Goal: Task Accomplishment & Management: Manage account settings

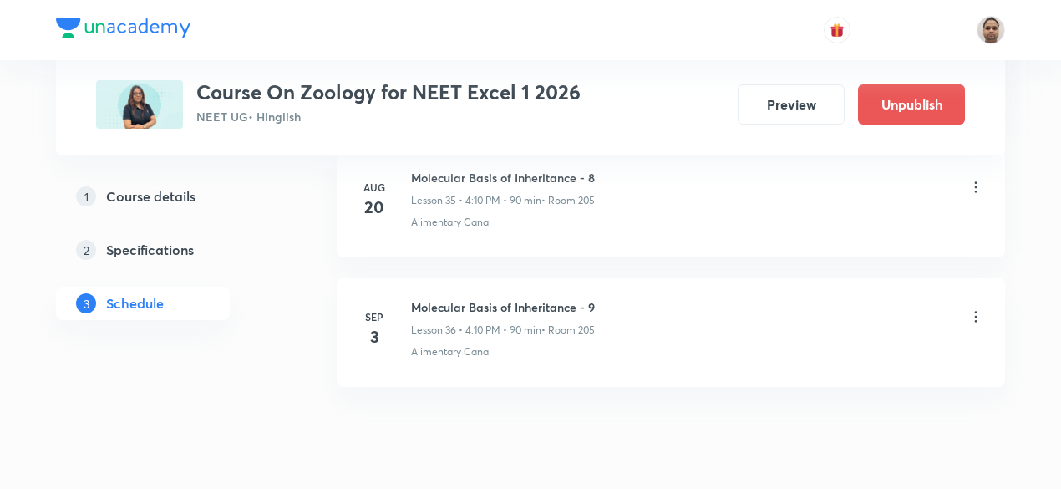
scroll to position [5491, 0]
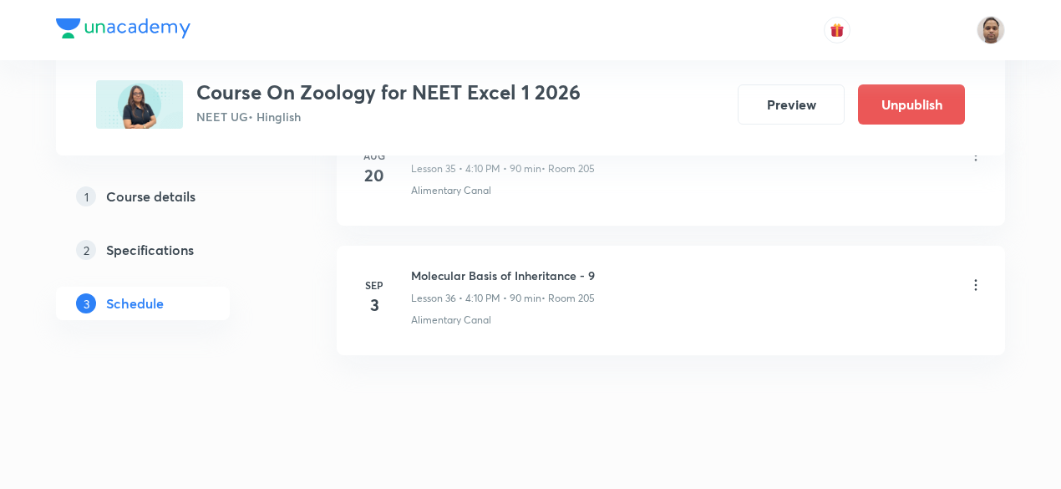
click at [976, 279] on icon at bounding box center [976, 284] width 3 height 11
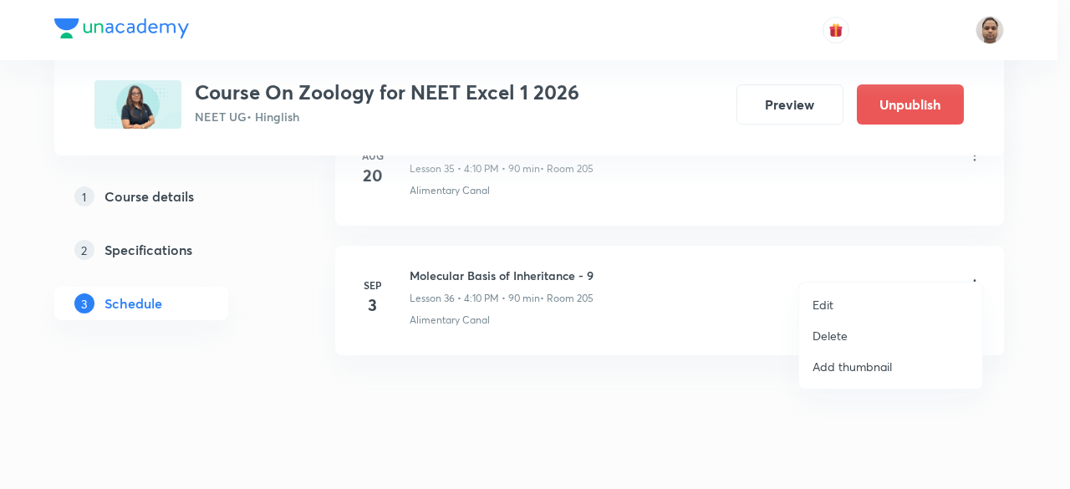
click at [838, 335] on p "Delete" at bounding box center [829, 336] width 35 height 18
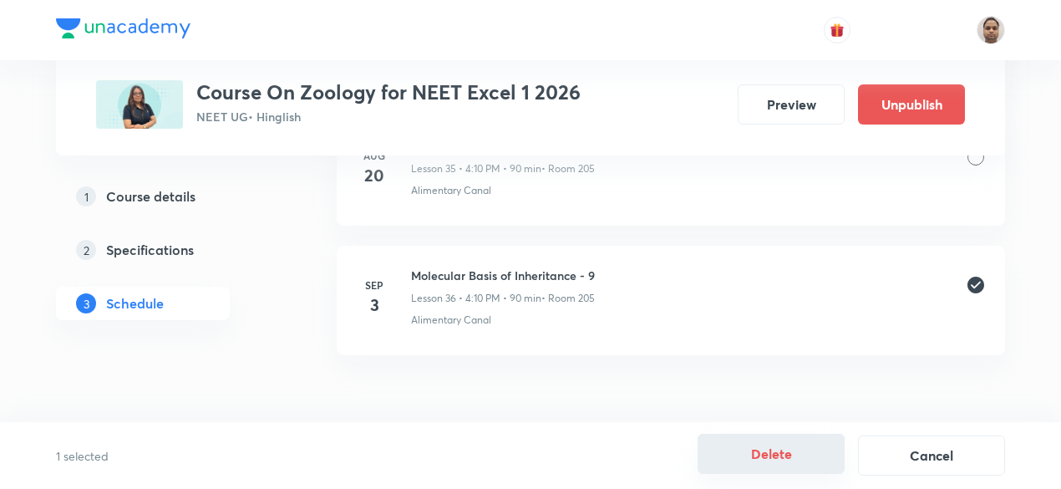
click at [780, 447] on button "Delete" at bounding box center [771, 454] width 147 height 40
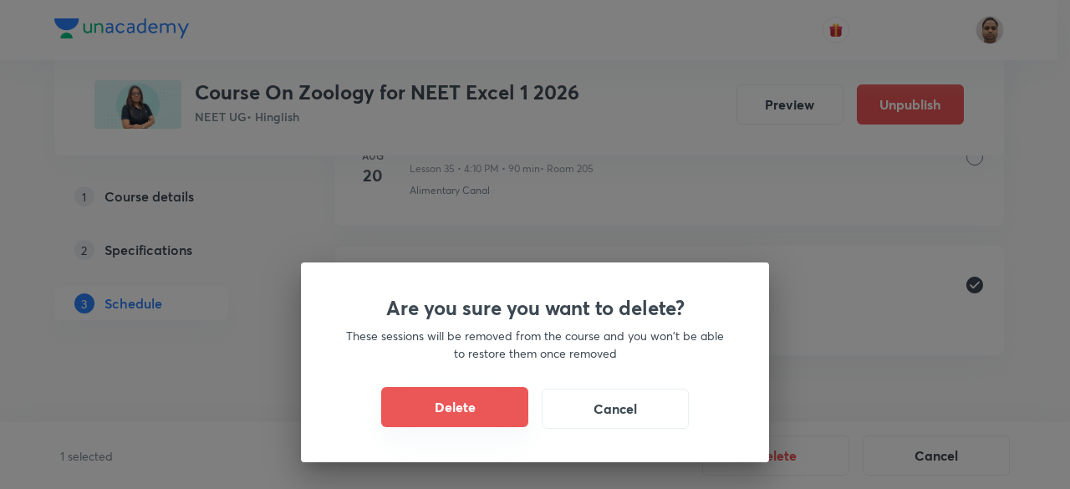
click at [487, 401] on button "Delete" at bounding box center [454, 407] width 147 height 40
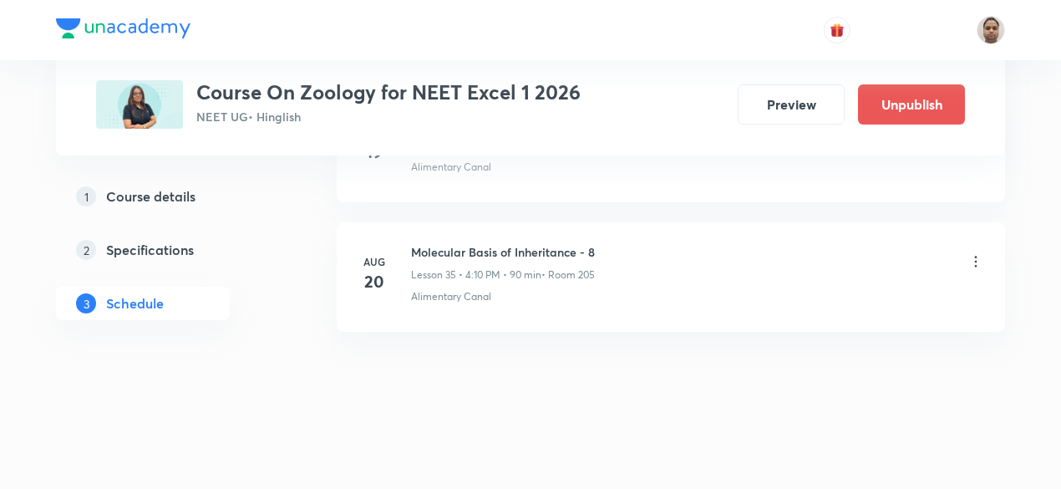
scroll to position [5362, 0]
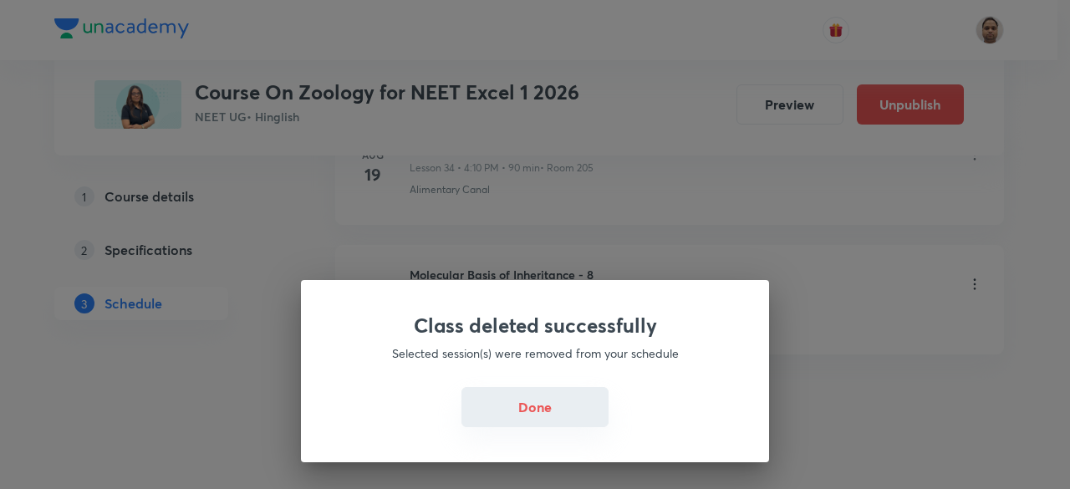
click at [542, 403] on button "Done" at bounding box center [534, 407] width 147 height 40
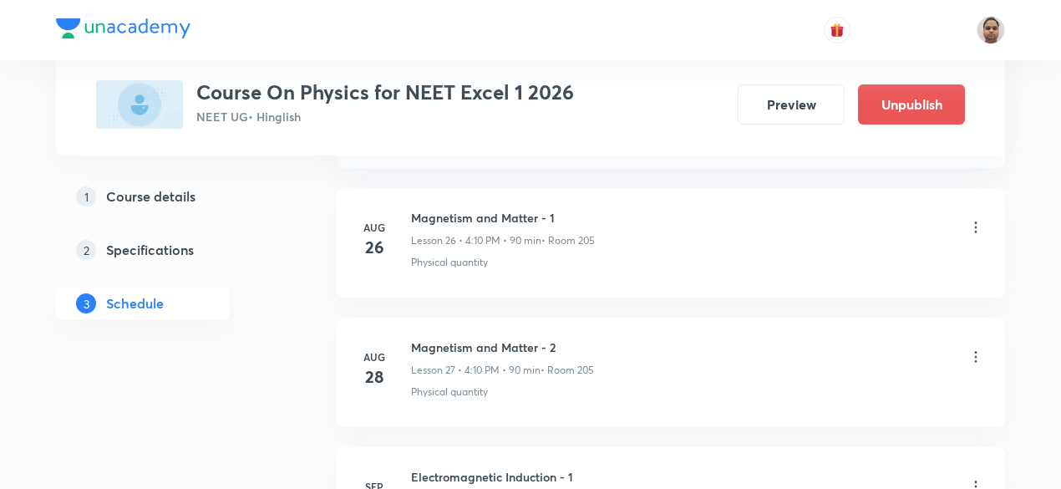
scroll to position [4459, 0]
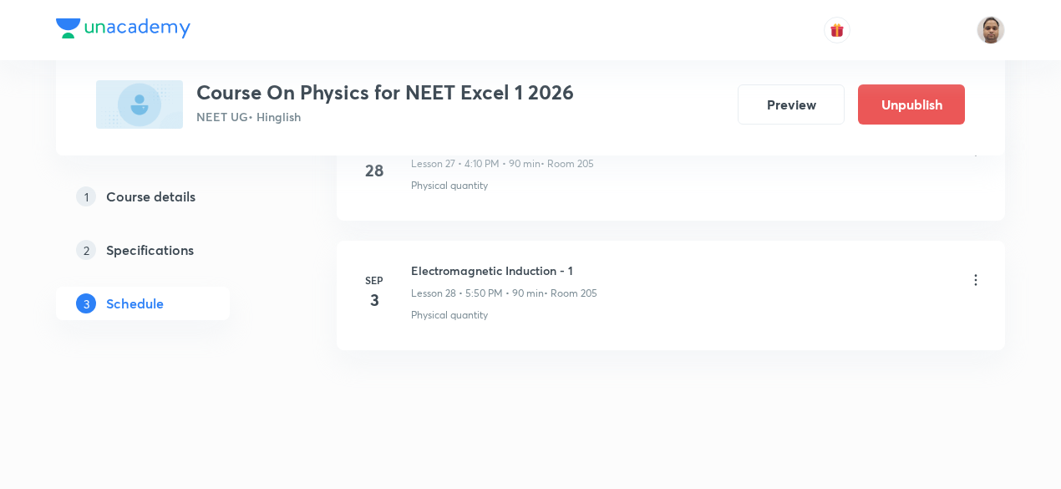
click at [983, 272] on icon at bounding box center [976, 280] width 17 height 17
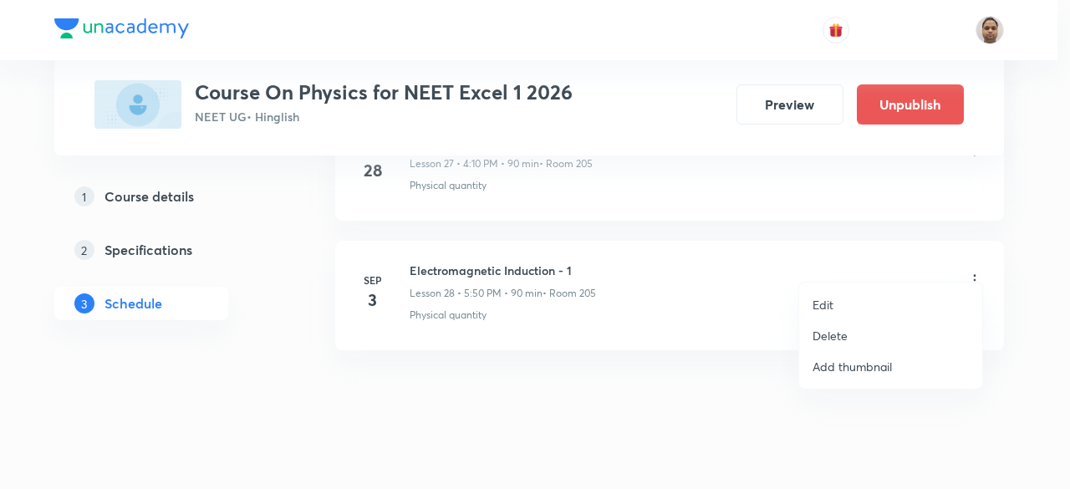
click at [842, 333] on p "Delete" at bounding box center [829, 336] width 35 height 18
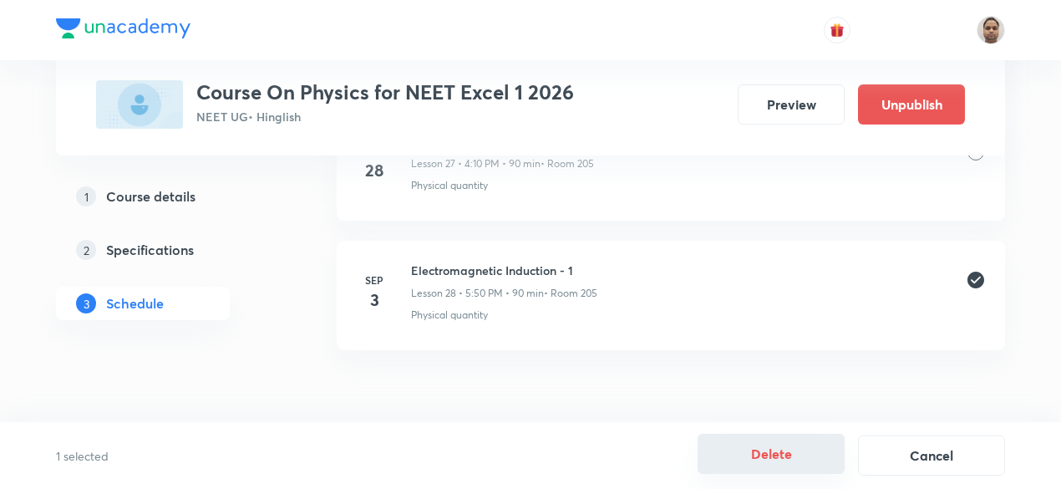
click at [761, 449] on button "Delete" at bounding box center [771, 454] width 147 height 40
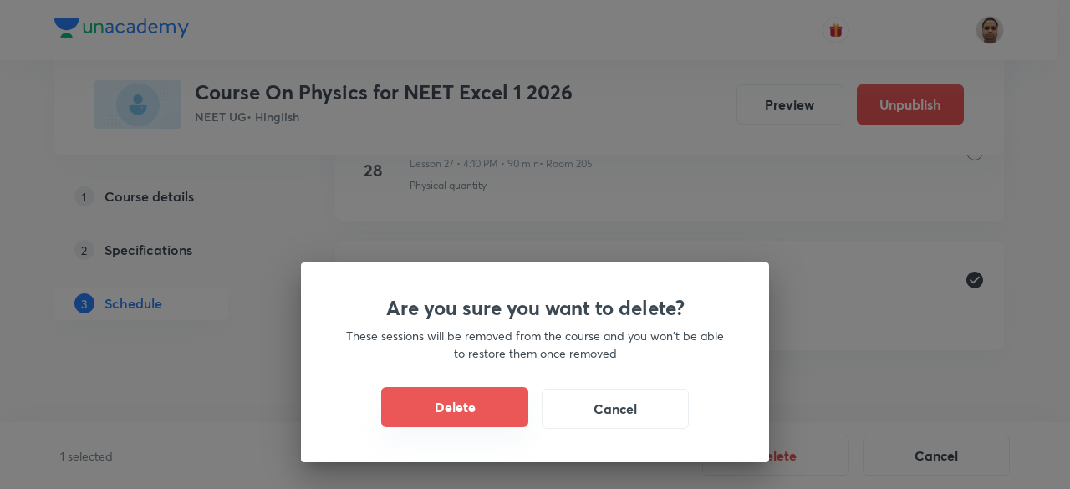
click at [465, 404] on button "Delete" at bounding box center [454, 407] width 147 height 40
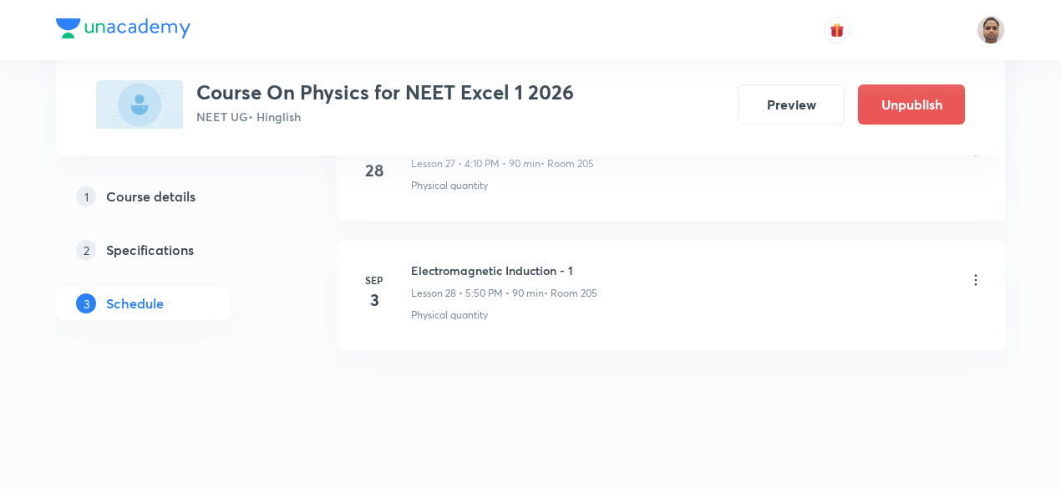
scroll to position [4331, 0]
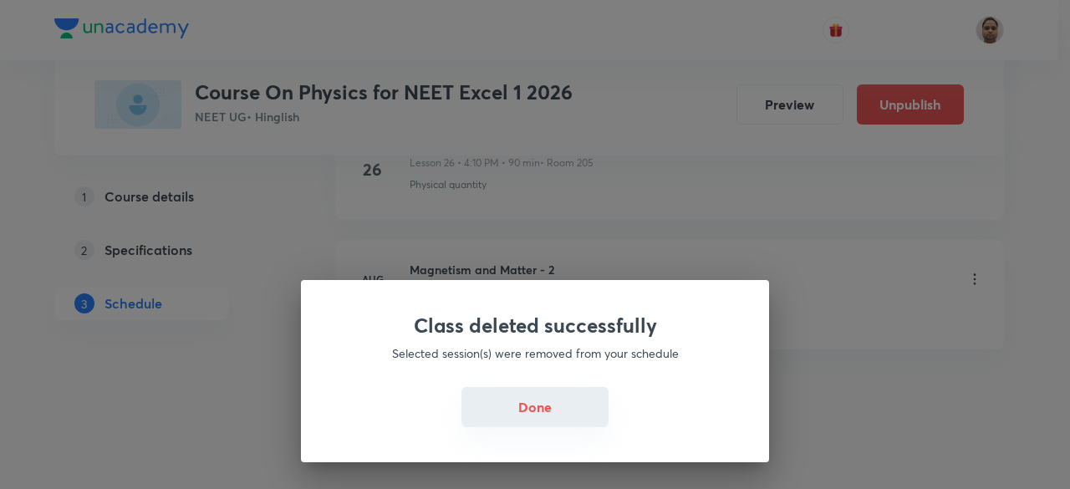
click at [534, 394] on button "Done" at bounding box center [534, 407] width 147 height 40
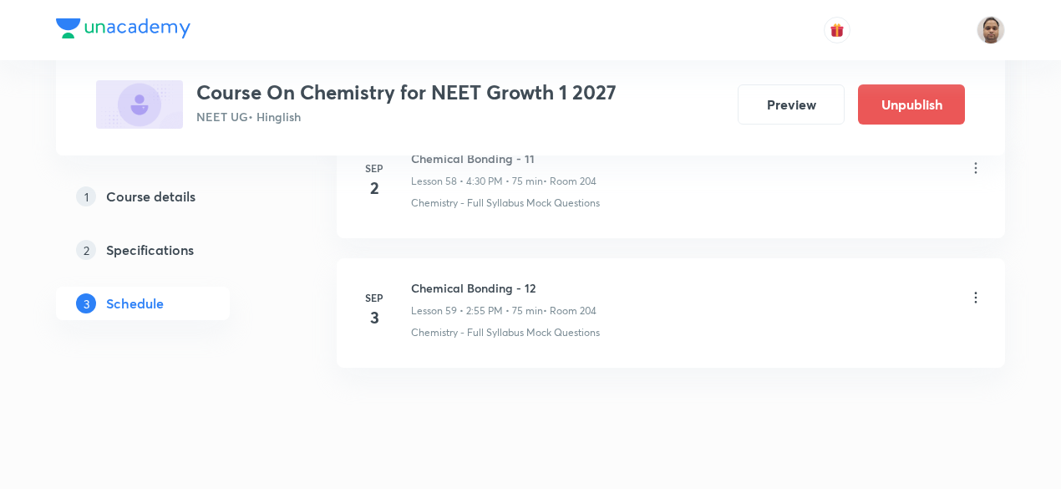
click at [979, 289] on icon at bounding box center [976, 297] width 17 height 17
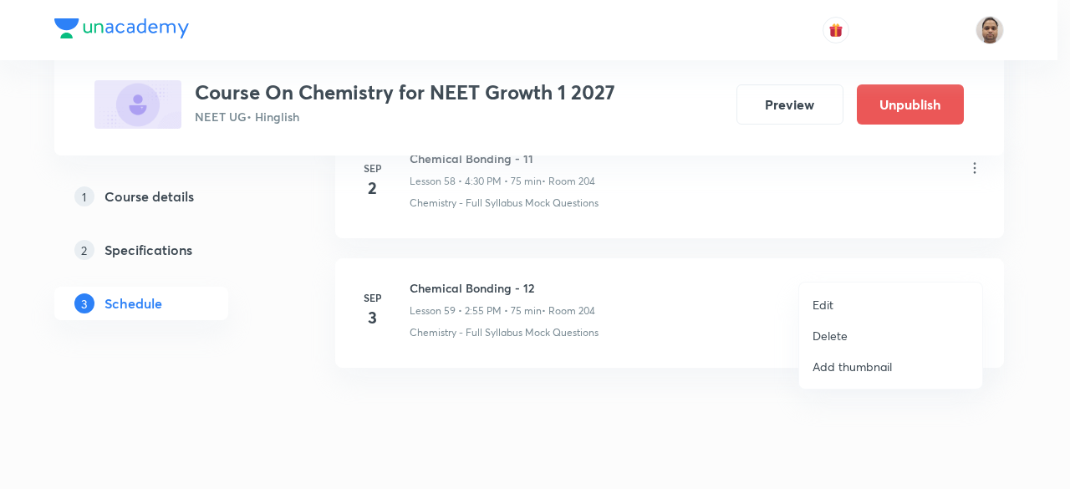
click at [839, 344] on li "Delete" at bounding box center [890, 335] width 183 height 31
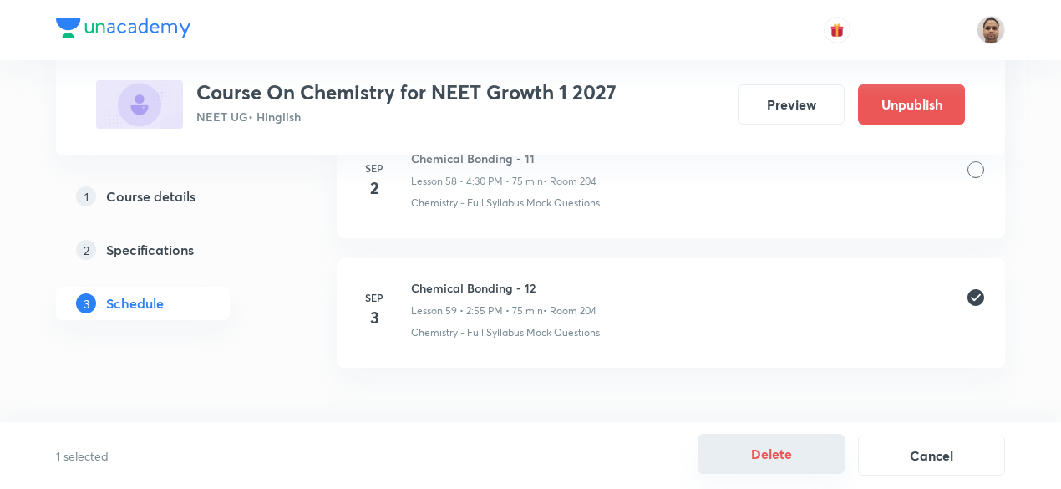
click at [786, 460] on button "Delete" at bounding box center [771, 454] width 147 height 40
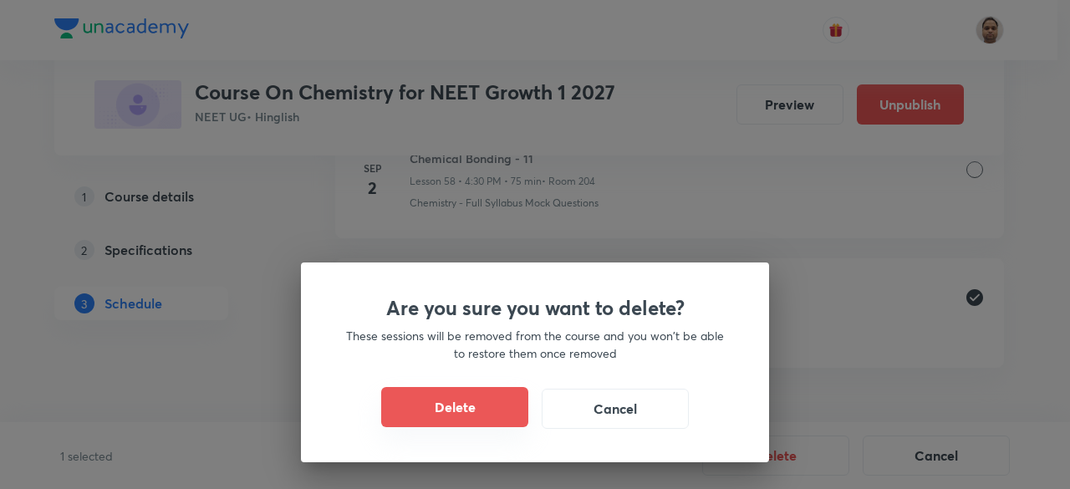
click at [495, 425] on button "Delete" at bounding box center [454, 407] width 147 height 40
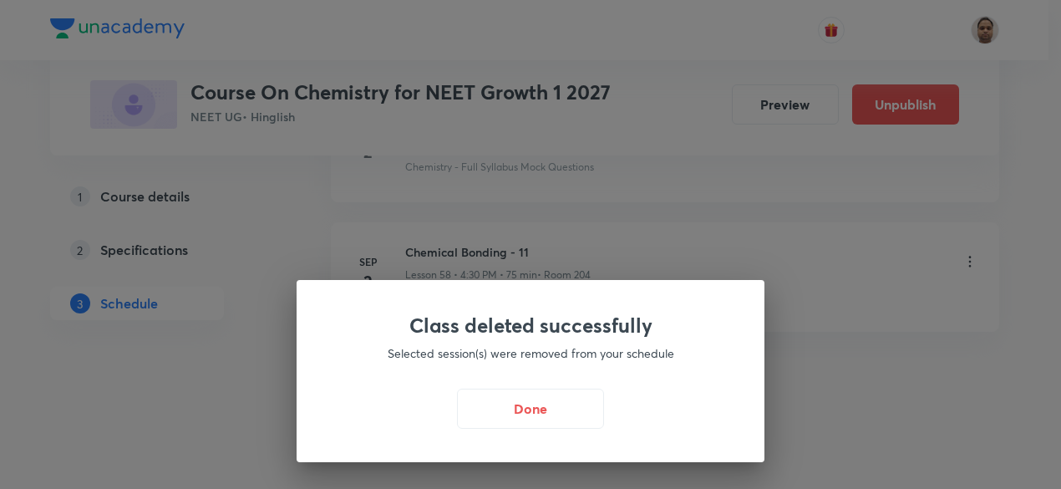
scroll to position [8329, 0]
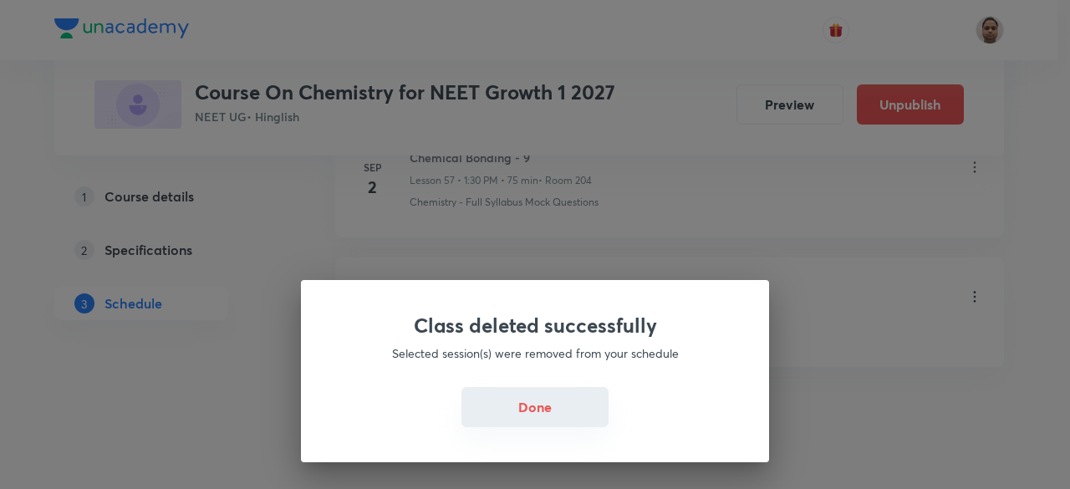
click at [542, 394] on button "Done" at bounding box center [534, 407] width 147 height 40
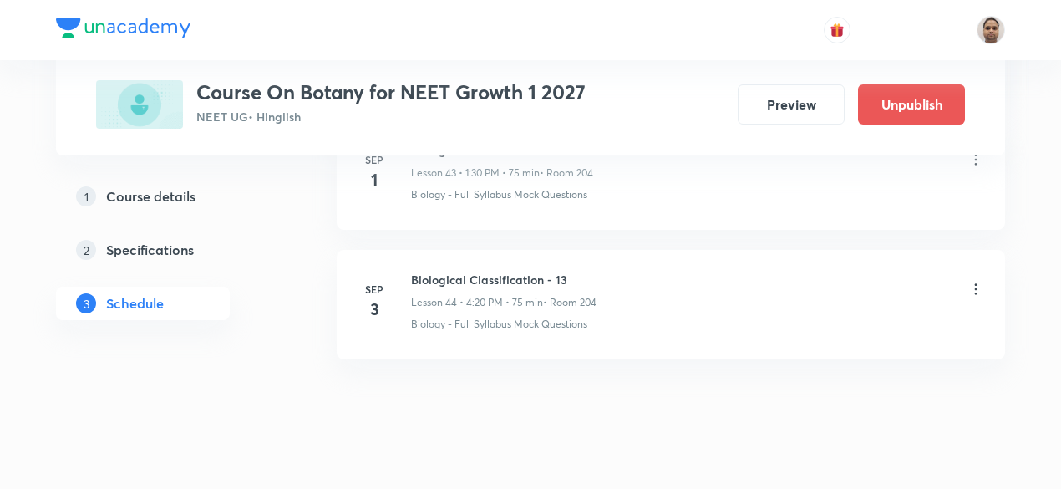
click at [974, 281] on icon at bounding box center [976, 289] width 17 height 17
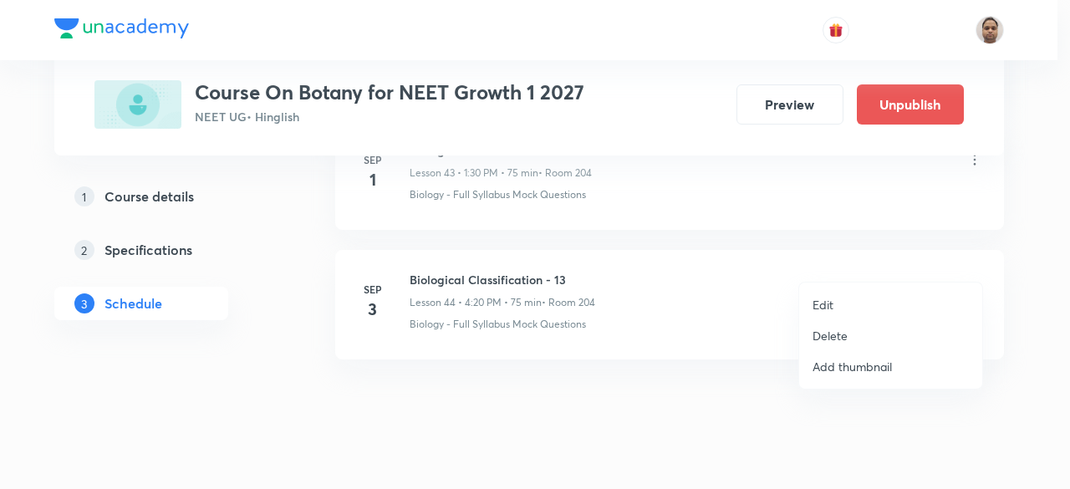
click at [861, 332] on li "Delete" at bounding box center [890, 335] width 183 height 31
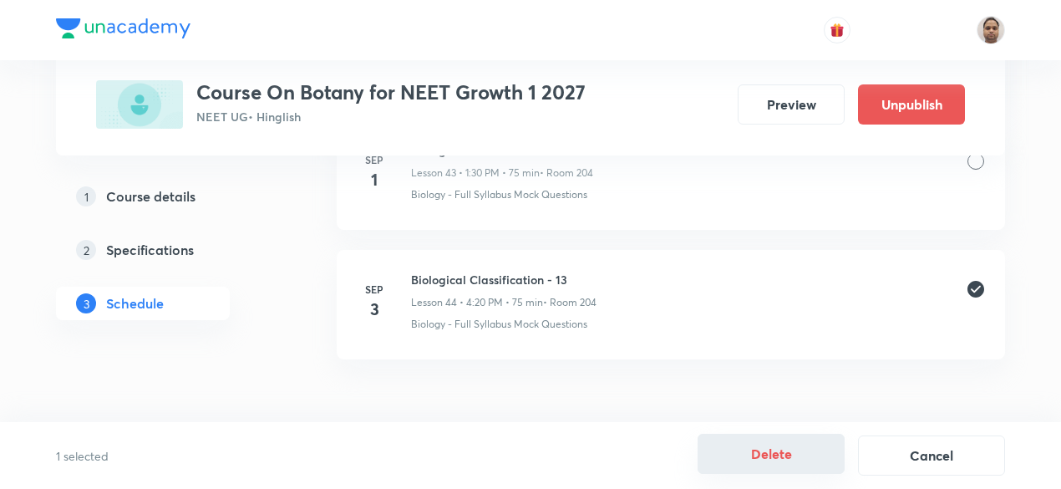
click at [776, 455] on button "Delete" at bounding box center [771, 454] width 147 height 40
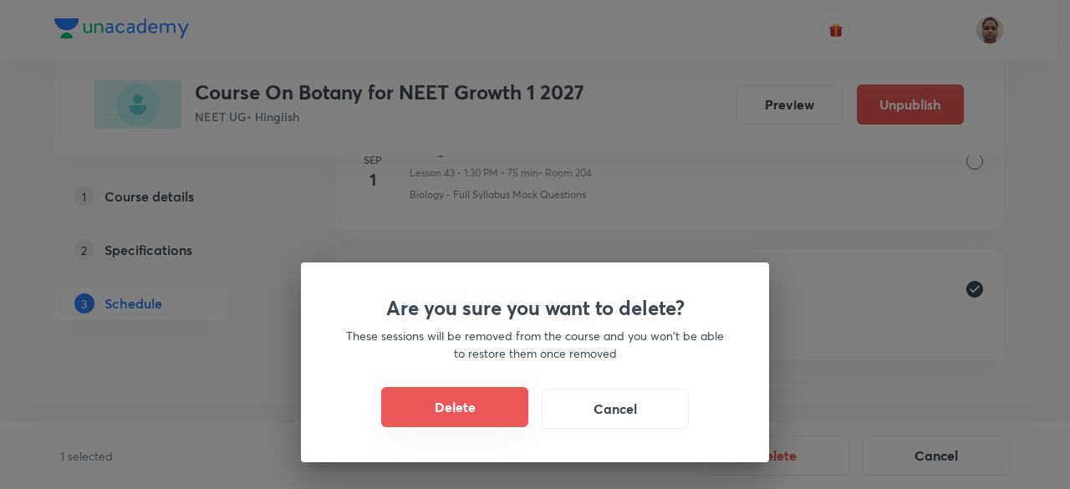
click at [420, 407] on button "Delete" at bounding box center [454, 407] width 147 height 40
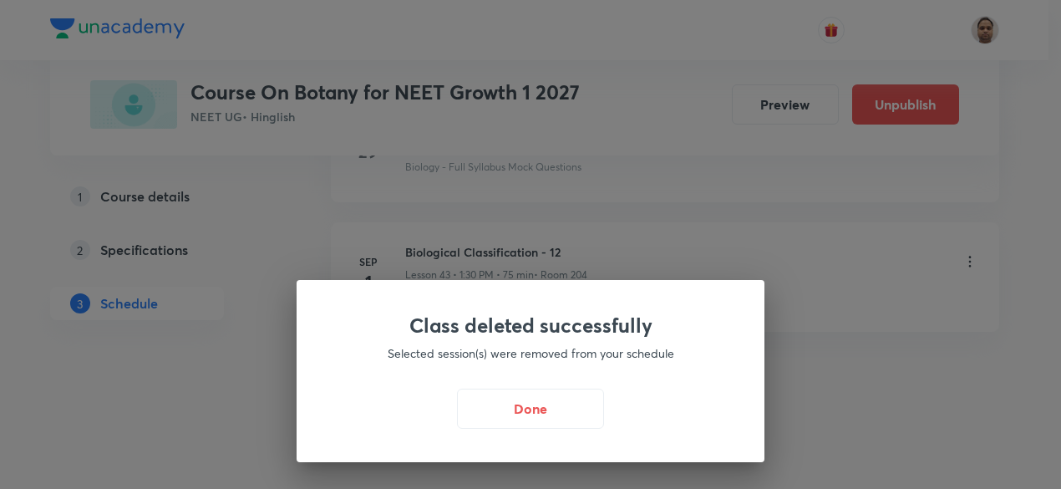
scroll to position [6394, 0]
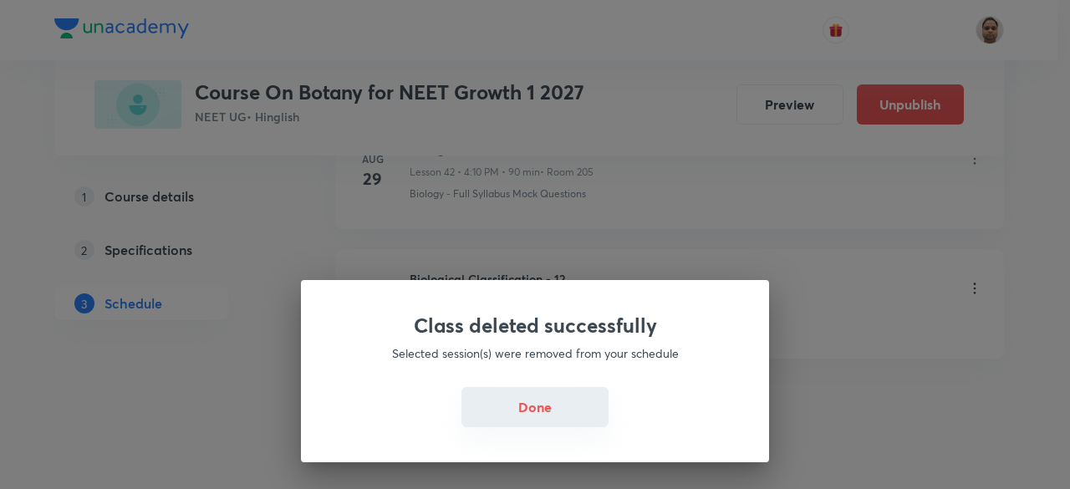
click at [522, 413] on button "Done" at bounding box center [534, 407] width 147 height 40
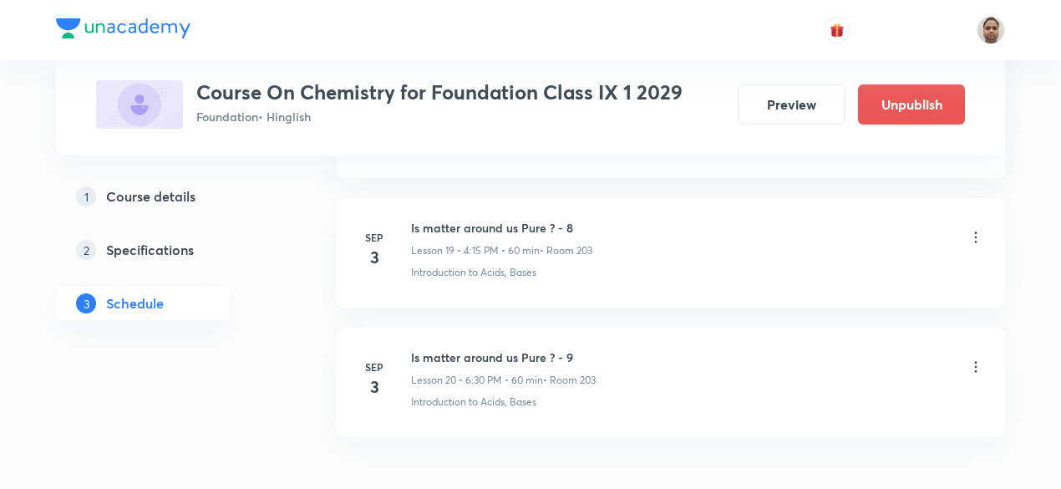
scroll to position [3329, 0]
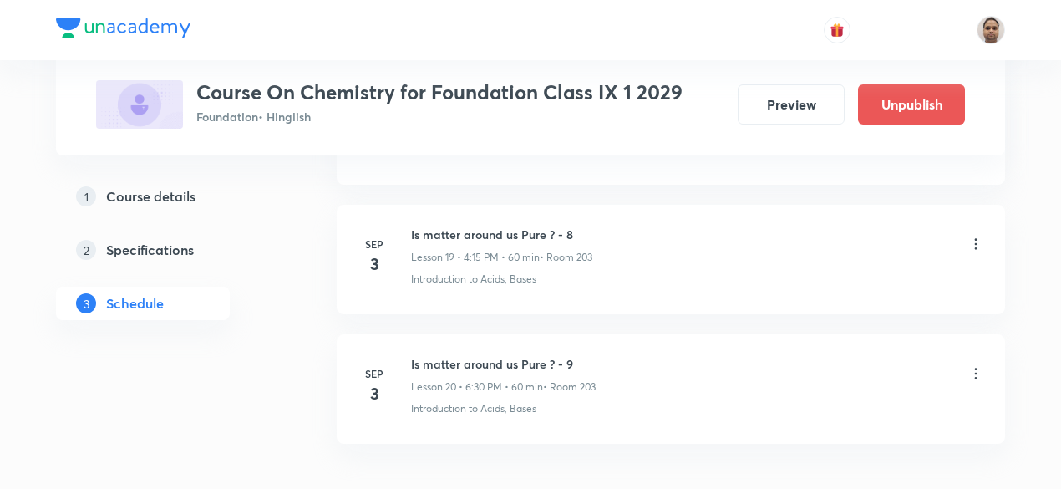
click at [972, 236] on icon at bounding box center [976, 244] width 17 height 17
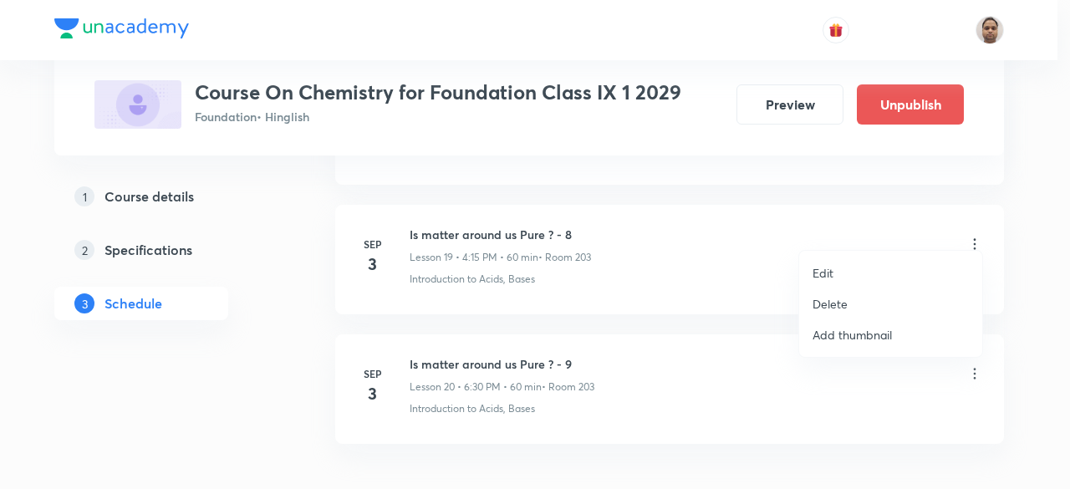
click at [862, 298] on li "Delete" at bounding box center [890, 303] width 183 height 31
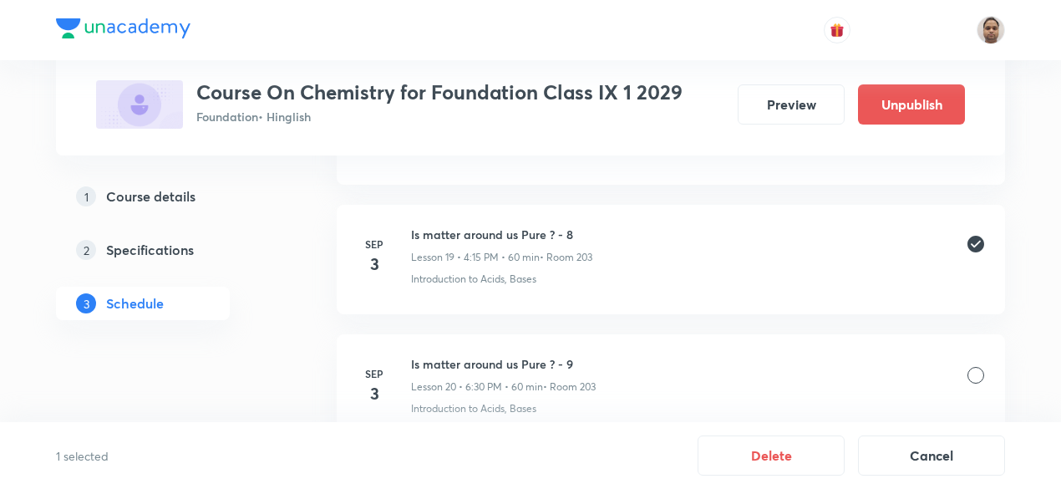
click at [979, 367] on div at bounding box center [976, 375] width 17 height 17
click at [767, 457] on button "Delete" at bounding box center [771, 454] width 147 height 40
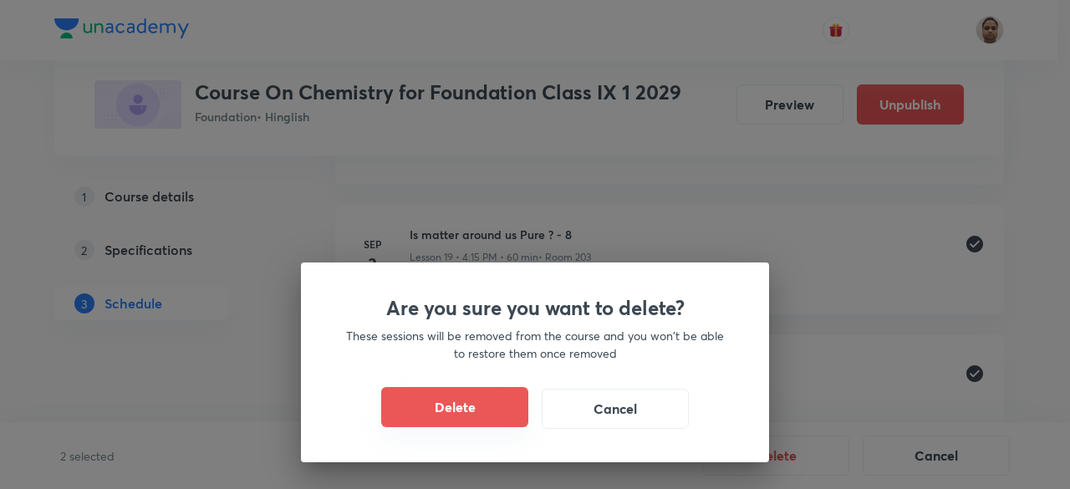
click at [471, 395] on button "Delete" at bounding box center [454, 407] width 147 height 40
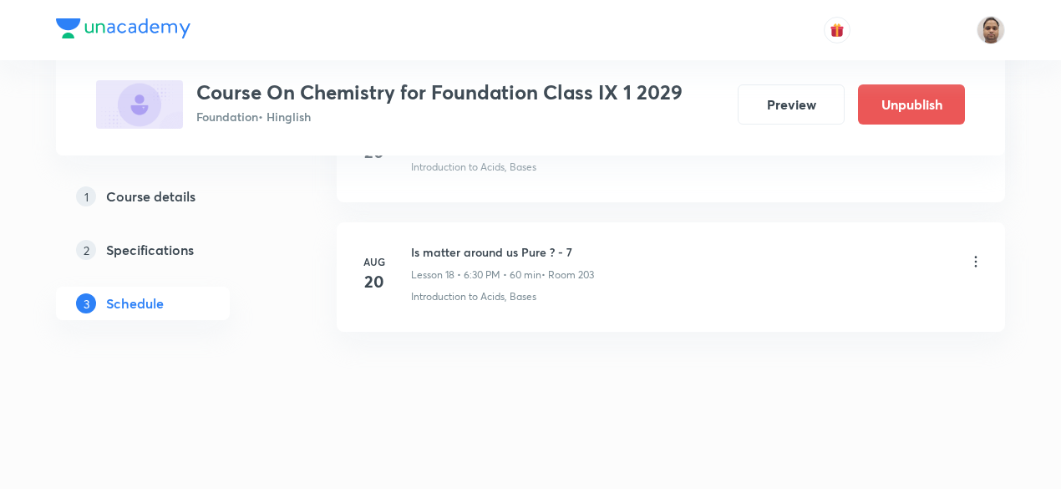
scroll to position [3169, 0]
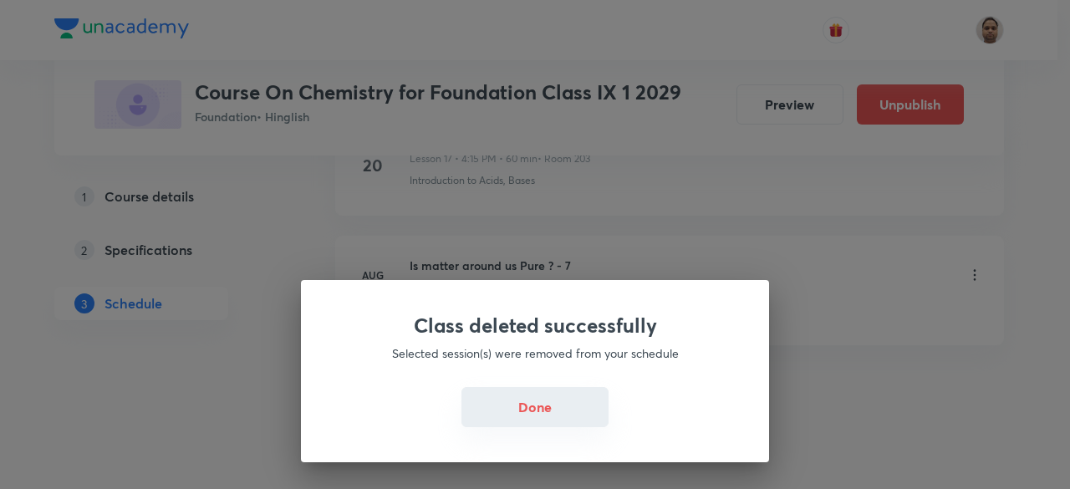
click at [590, 399] on button "Done" at bounding box center [534, 407] width 147 height 40
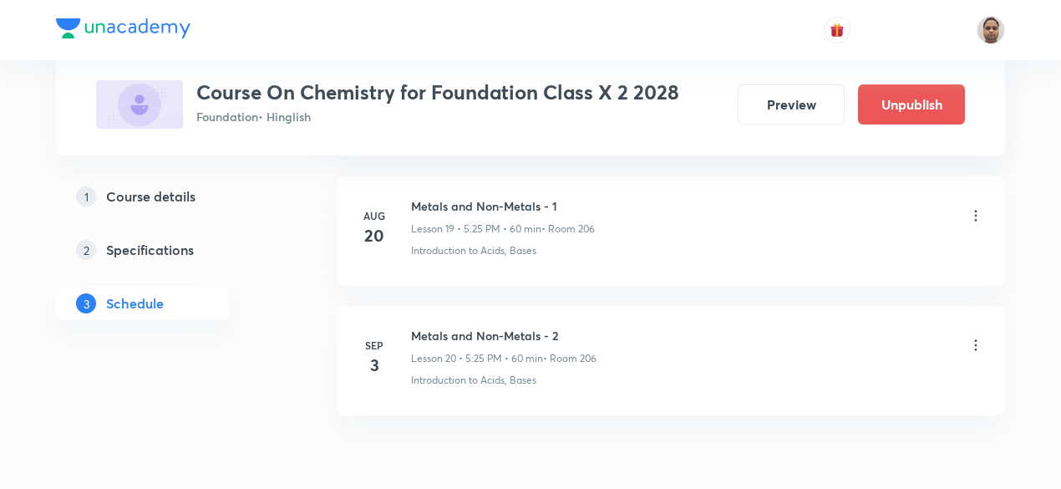
scroll to position [3350, 0]
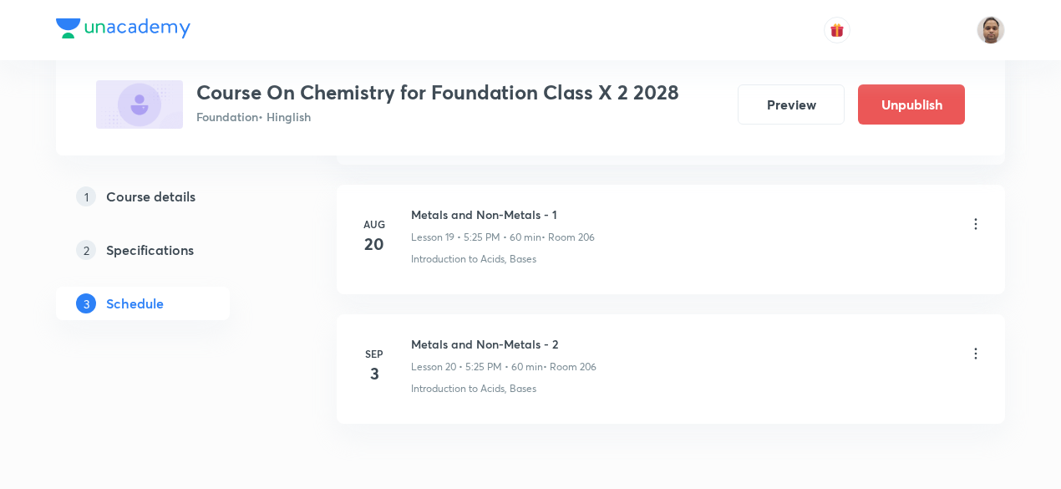
click at [975, 348] on icon at bounding box center [976, 353] width 3 height 11
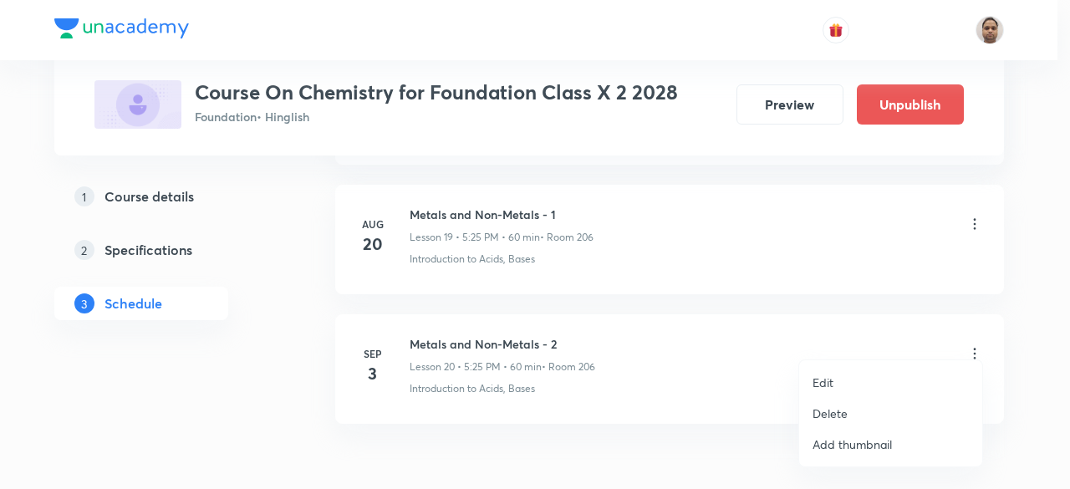
click at [862, 413] on li "Delete" at bounding box center [890, 413] width 183 height 31
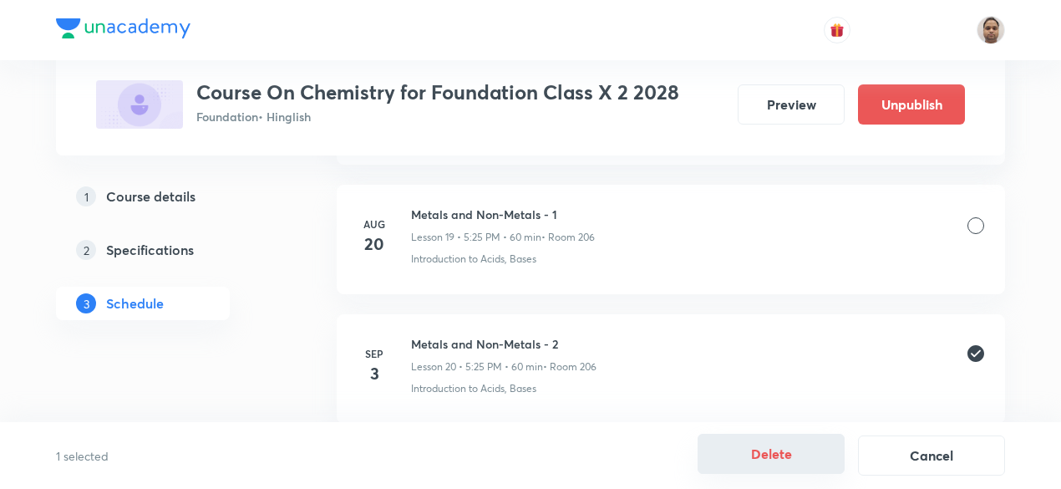
click at [724, 452] on button "Delete" at bounding box center [771, 454] width 147 height 40
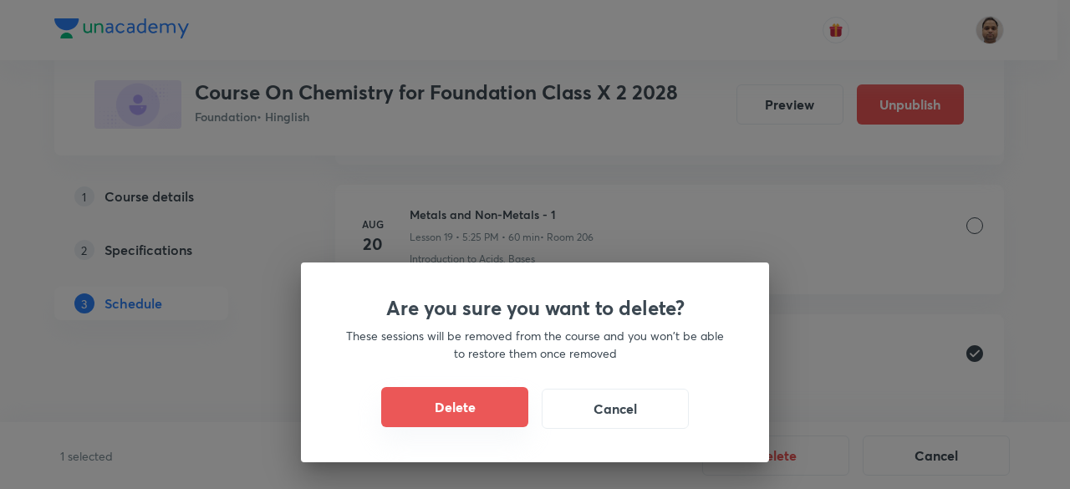
click at [488, 419] on button "Delete" at bounding box center [454, 407] width 147 height 40
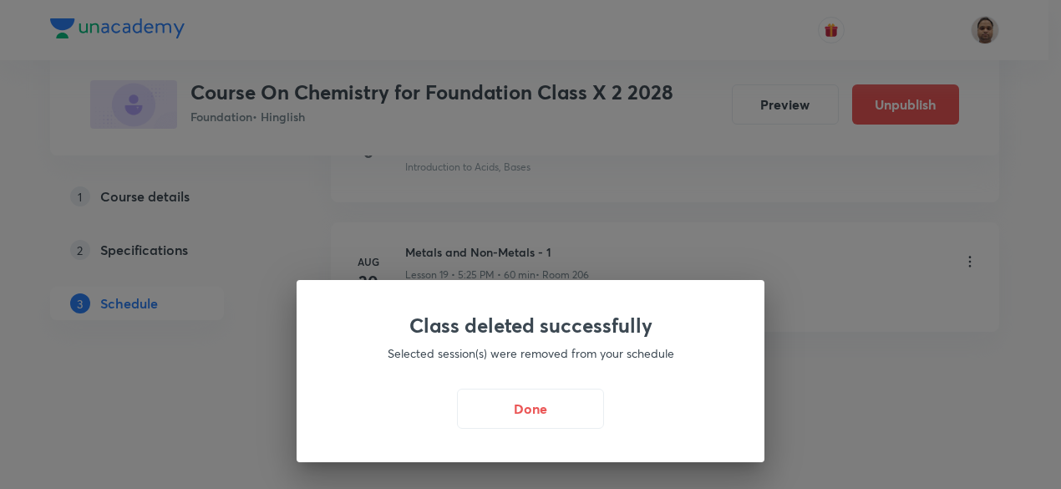
scroll to position [3299, 0]
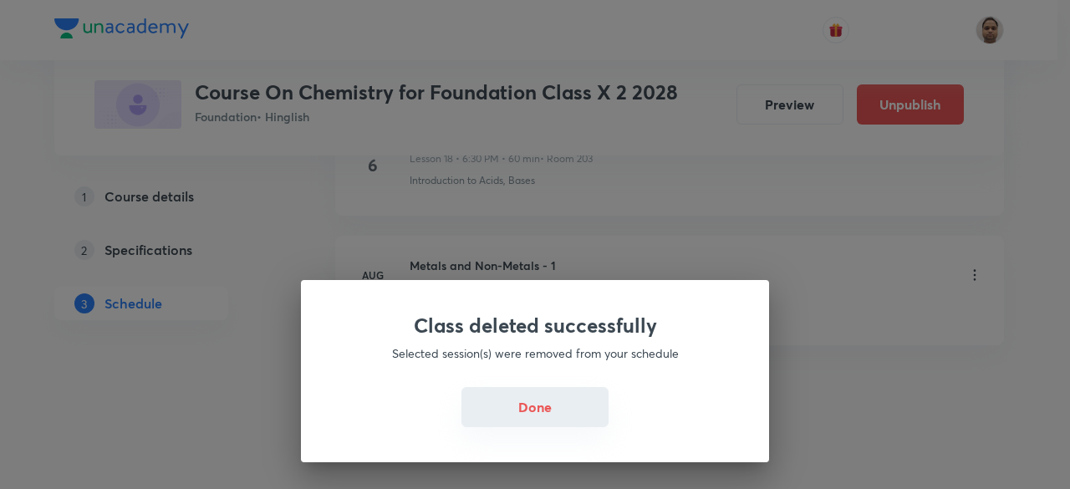
click at [566, 422] on button "Done" at bounding box center [534, 407] width 147 height 40
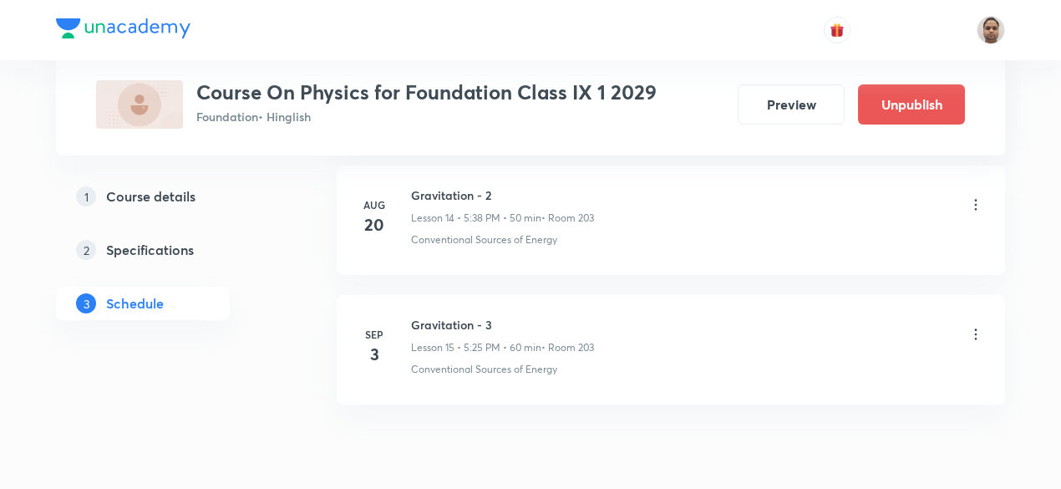
scroll to position [2716, 0]
click at [973, 331] on icon at bounding box center [976, 339] width 17 height 17
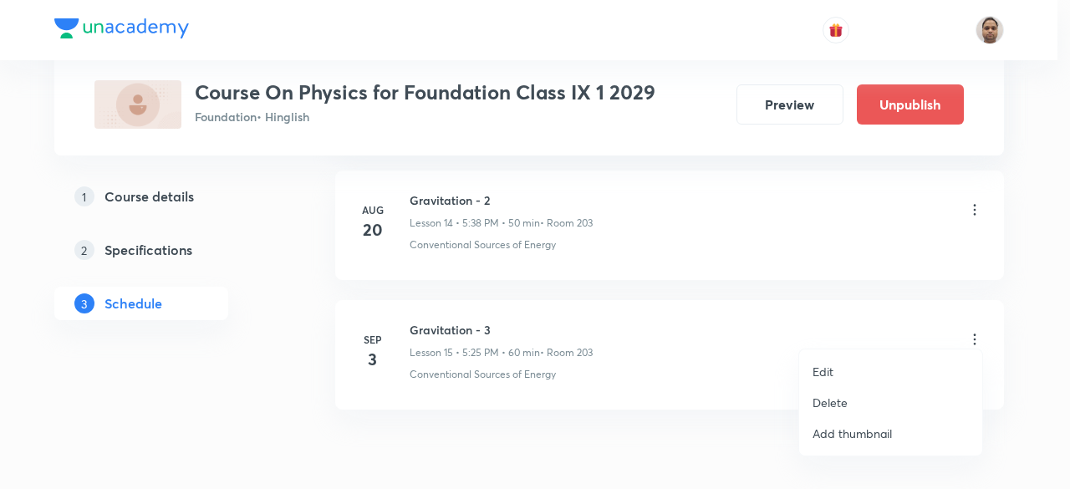
click at [847, 399] on li "Delete" at bounding box center [890, 402] width 183 height 31
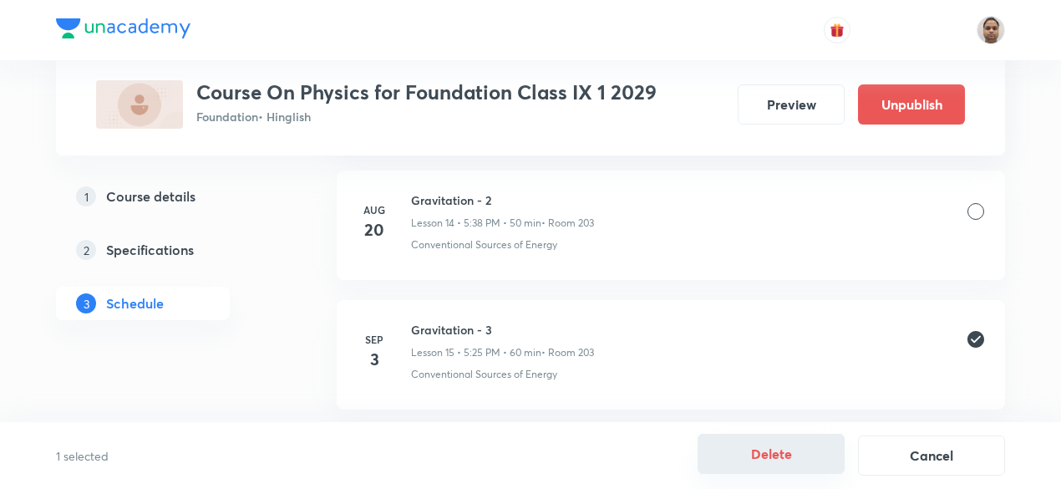
click at [760, 451] on button "Delete" at bounding box center [771, 454] width 147 height 40
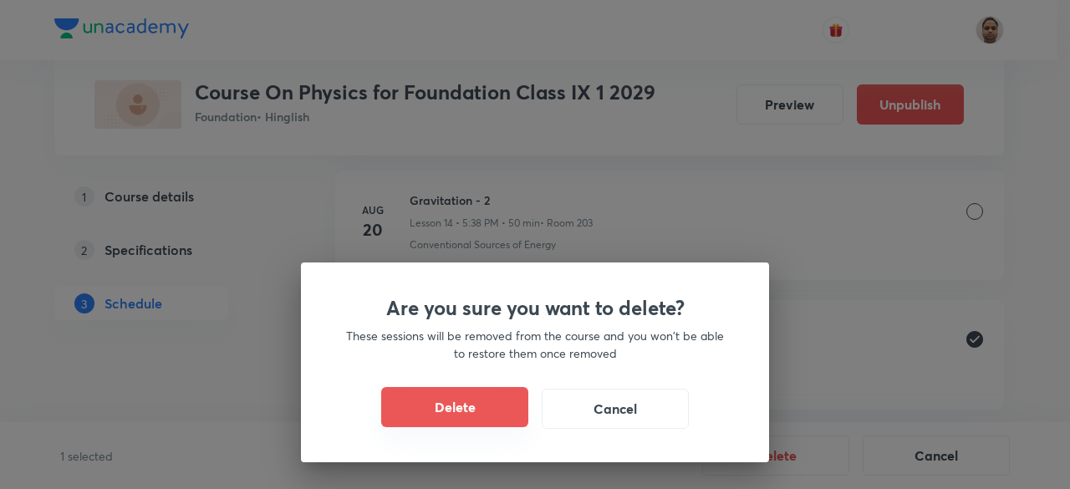
click at [418, 397] on button "Delete" at bounding box center [454, 407] width 147 height 40
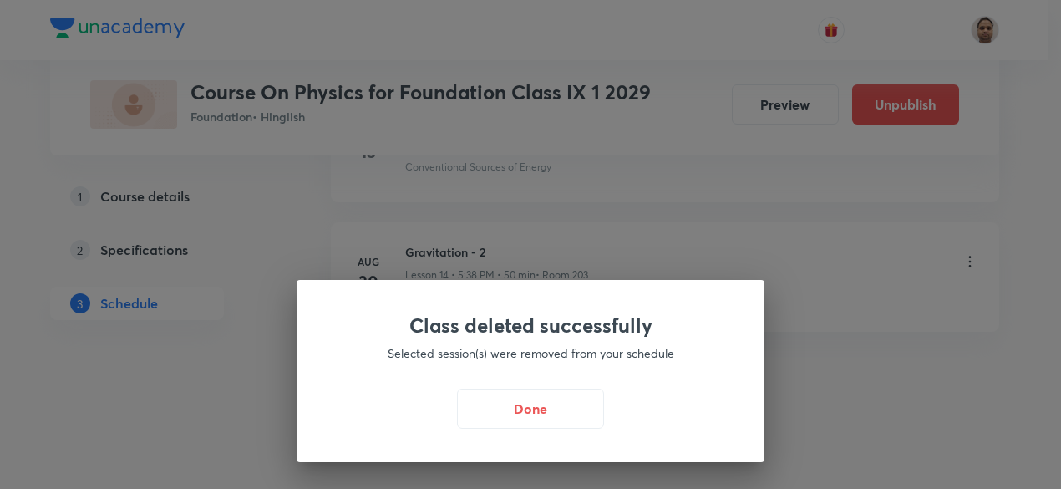
scroll to position [2653, 0]
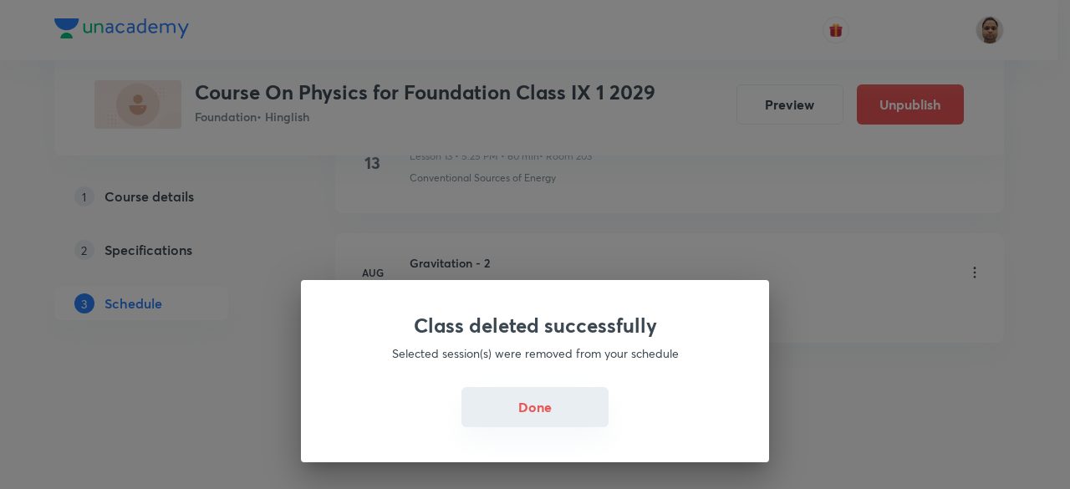
click at [554, 400] on button "Done" at bounding box center [534, 407] width 147 height 40
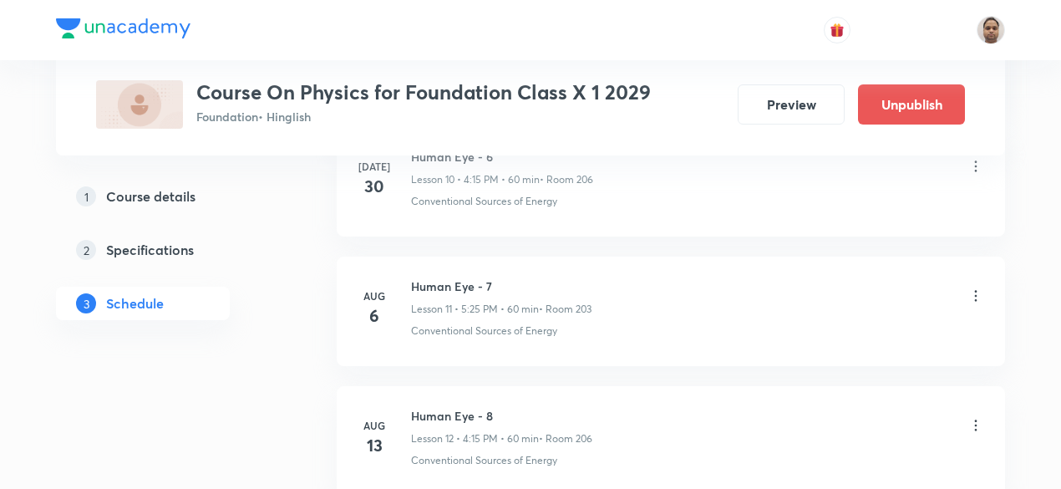
scroll to position [2912, 0]
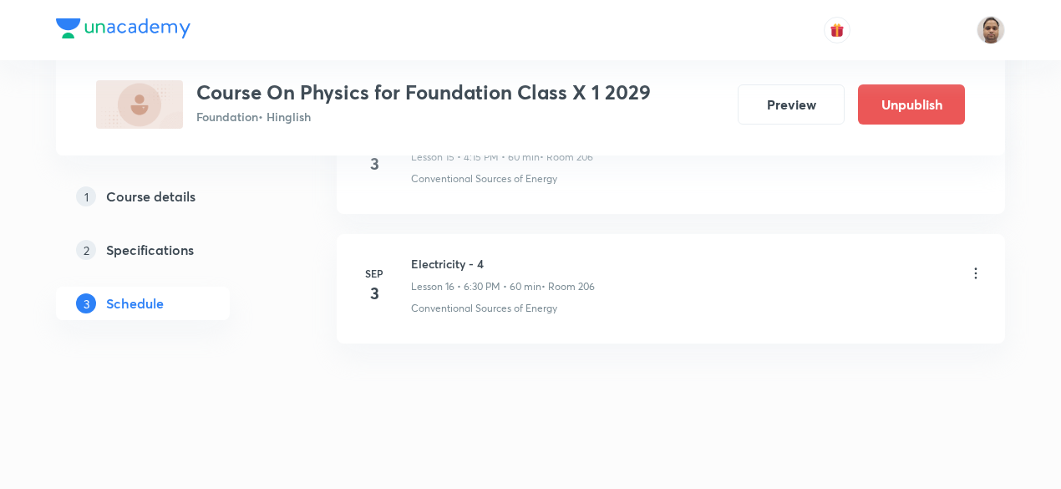
click at [974, 265] on icon at bounding box center [976, 273] width 17 height 17
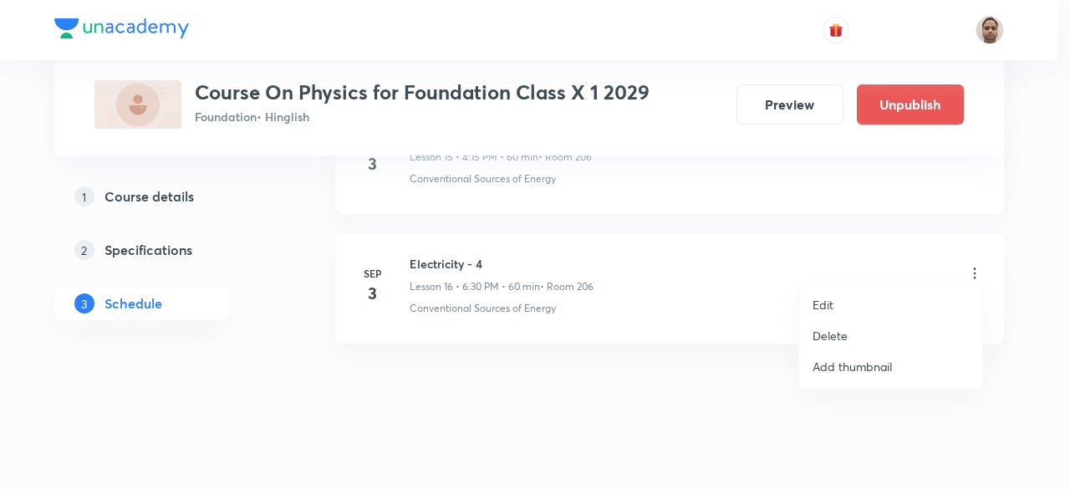
click at [702, 356] on div at bounding box center [535, 244] width 1070 height 489
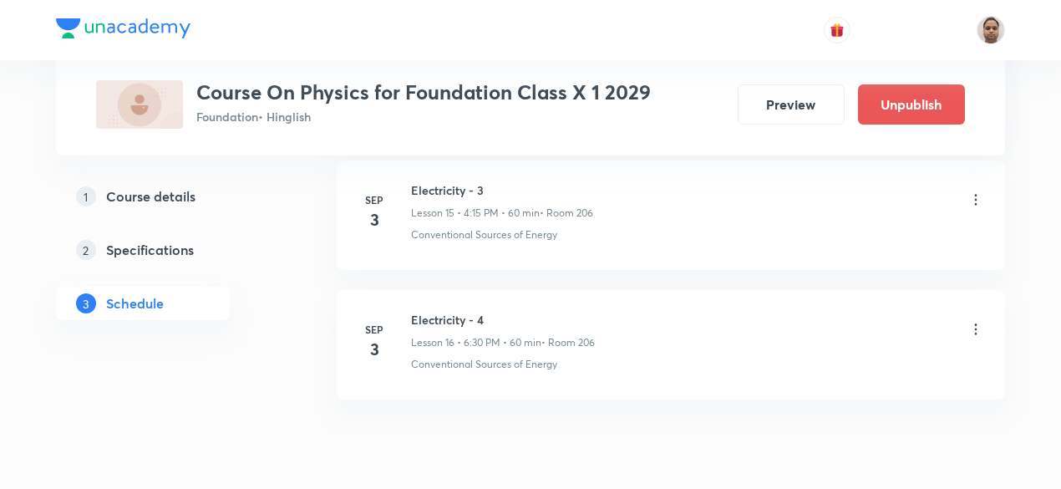
scroll to position [2853, 0]
click at [973, 194] on icon at bounding box center [976, 202] width 17 height 17
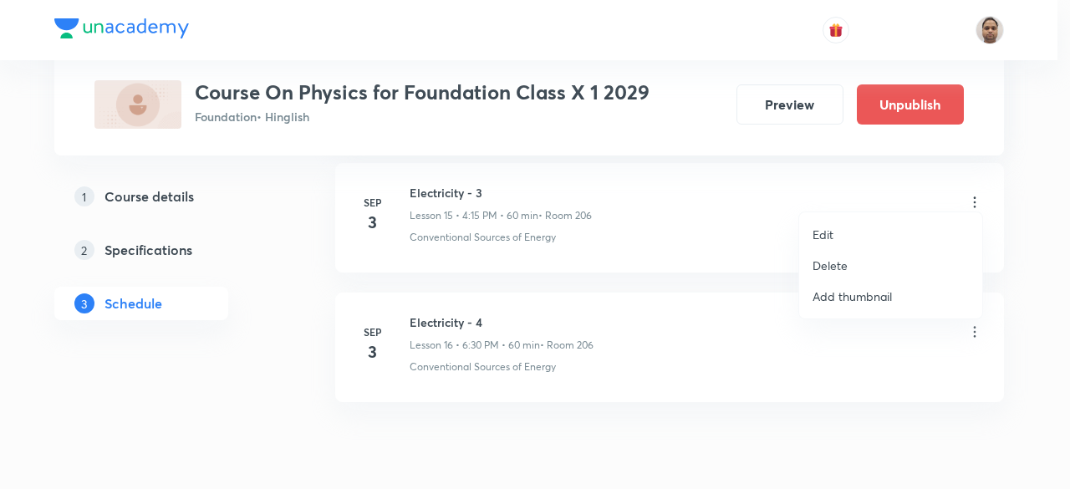
click at [837, 260] on p "Delete" at bounding box center [829, 266] width 35 height 18
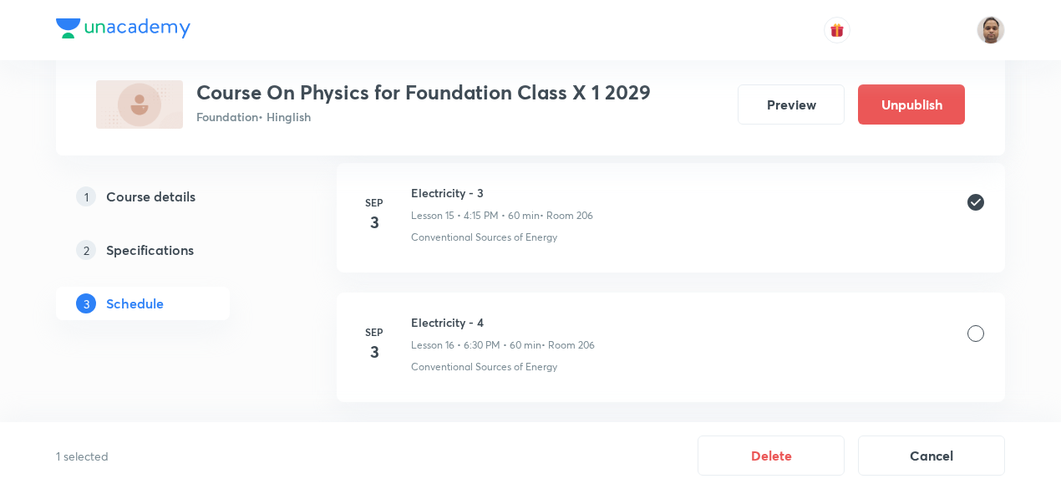
click at [975, 325] on div at bounding box center [976, 333] width 17 height 17
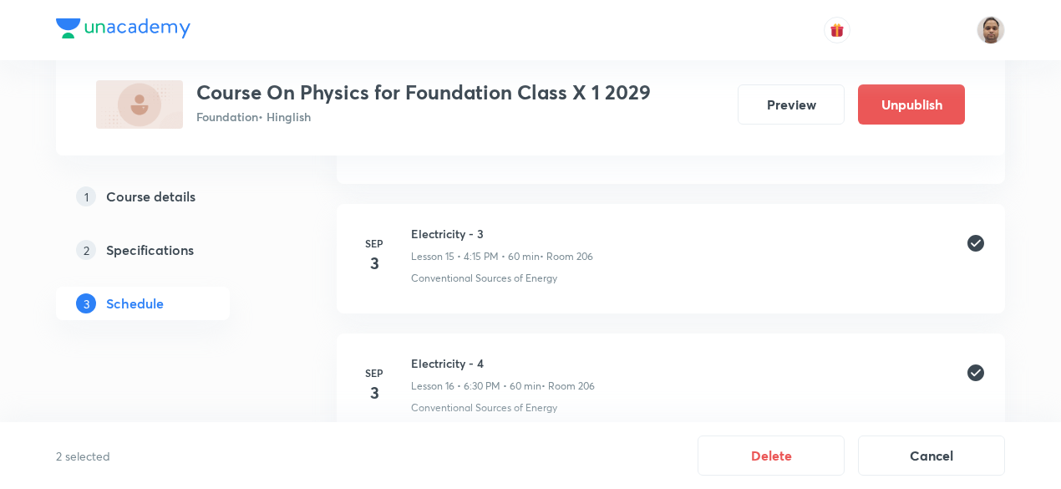
scroll to position [2841, 0]
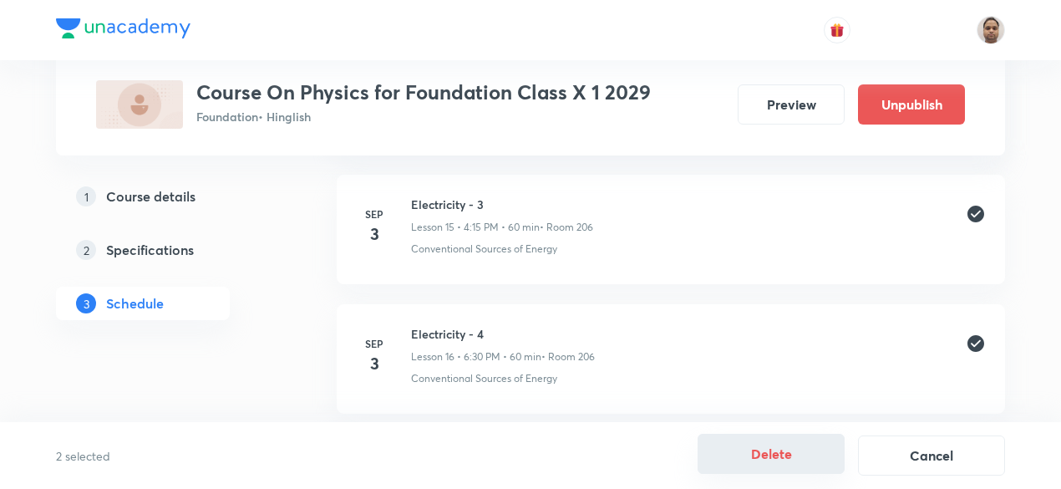
click at [767, 451] on button "Delete" at bounding box center [771, 454] width 147 height 40
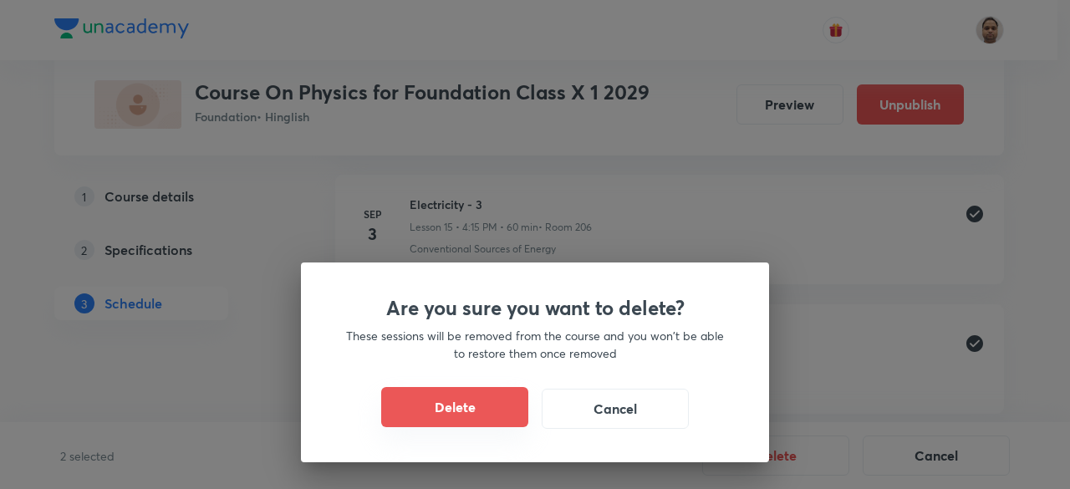
click at [483, 420] on button "Delete" at bounding box center [454, 407] width 147 height 40
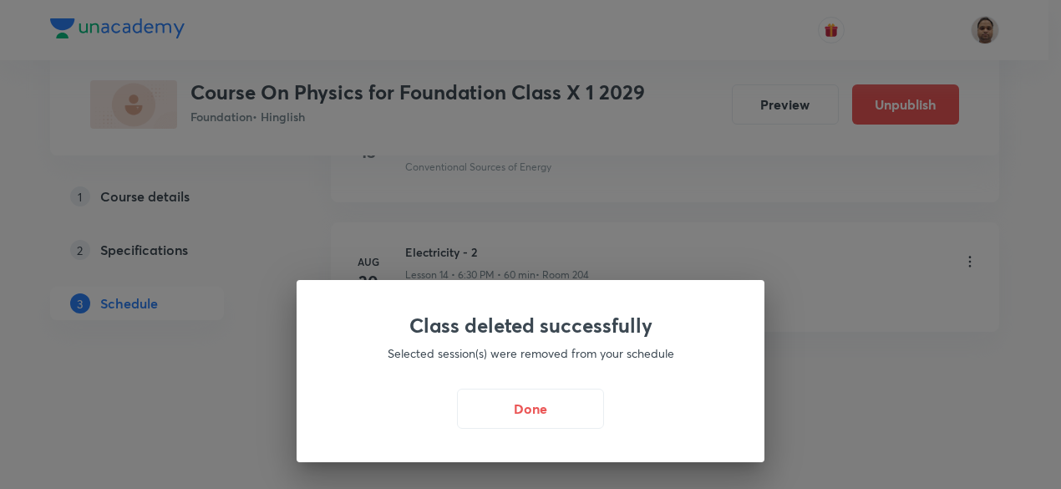
scroll to position [2653, 0]
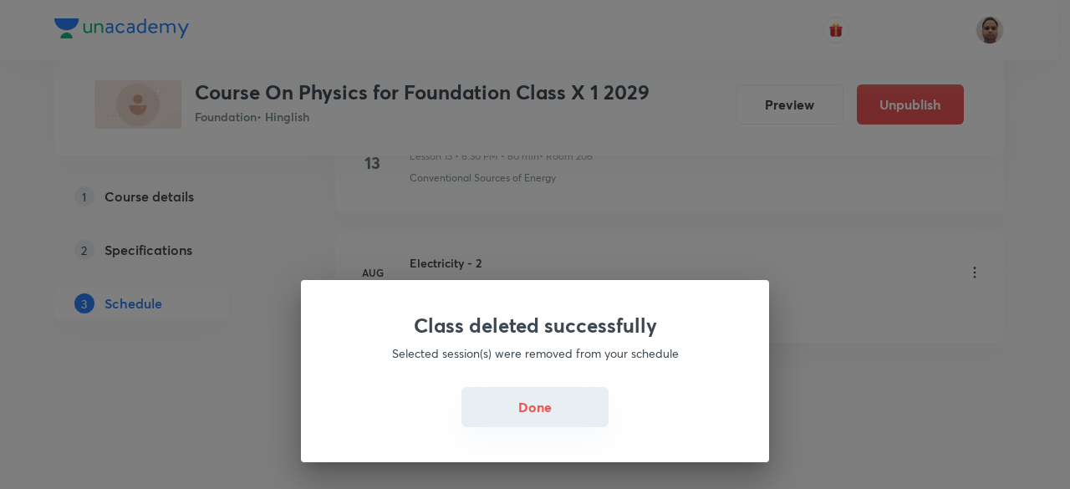
click at [508, 399] on button "Done" at bounding box center [534, 407] width 147 height 40
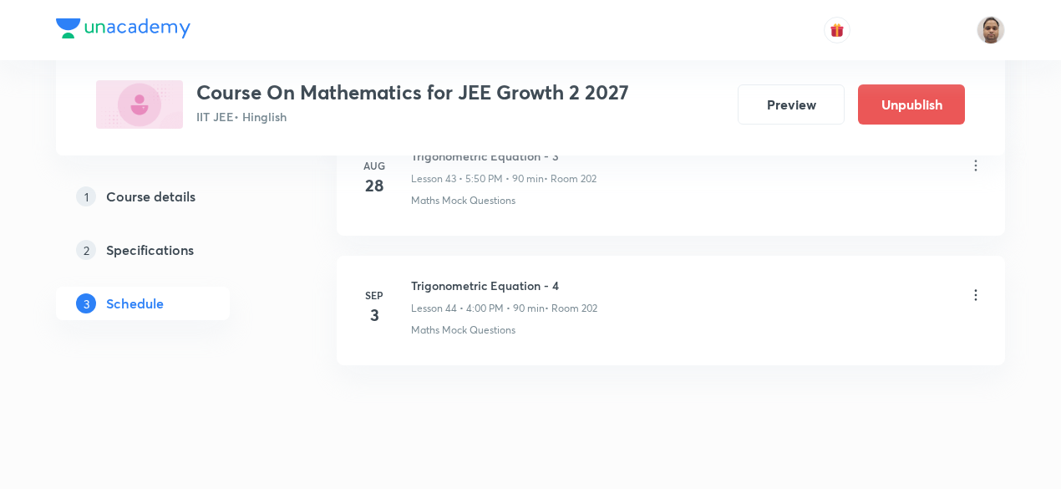
scroll to position [6523, 0]
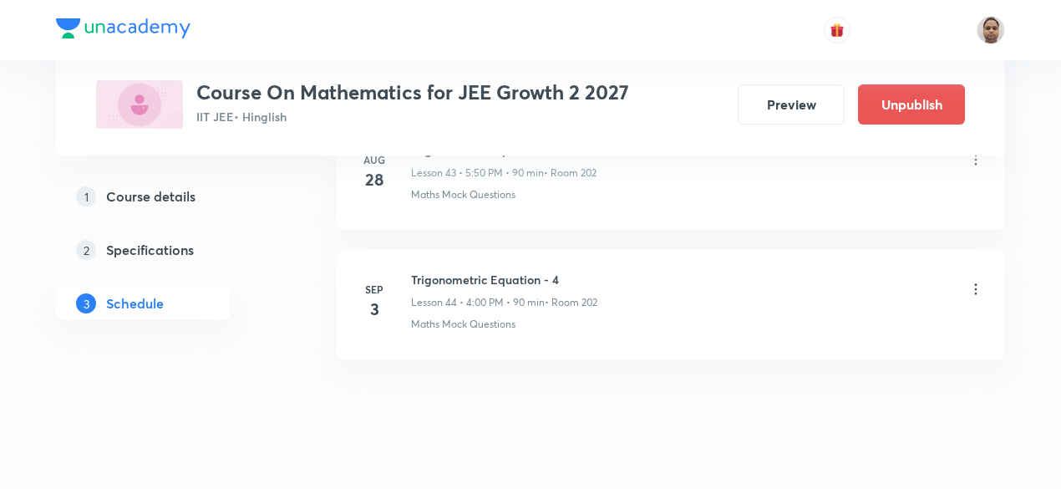
click at [977, 283] on icon at bounding box center [976, 288] width 3 height 11
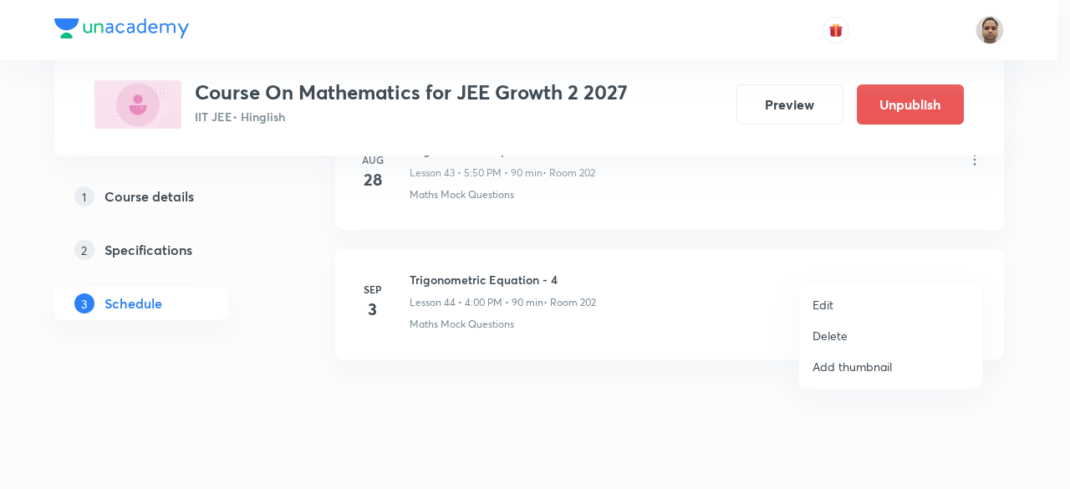
click at [843, 336] on p "Delete" at bounding box center [829, 336] width 35 height 18
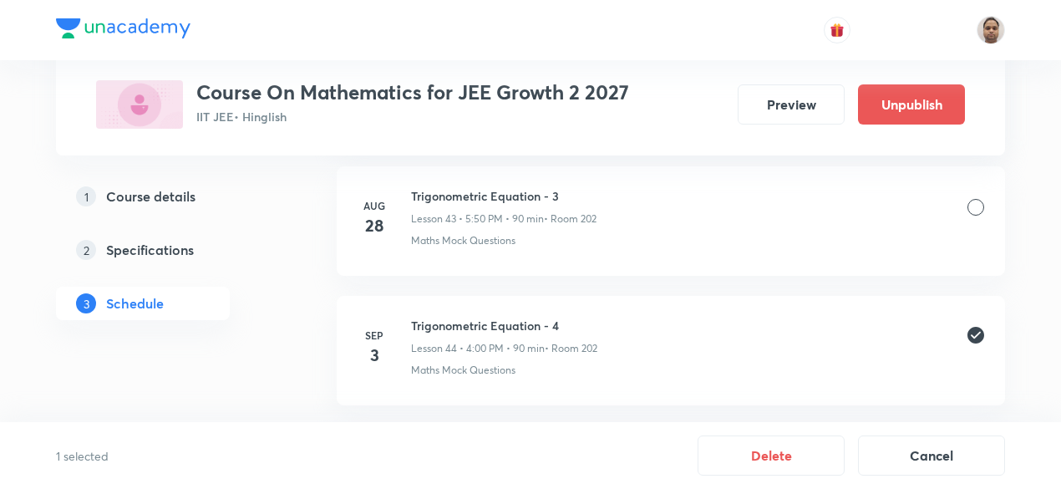
scroll to position [6483, 0]
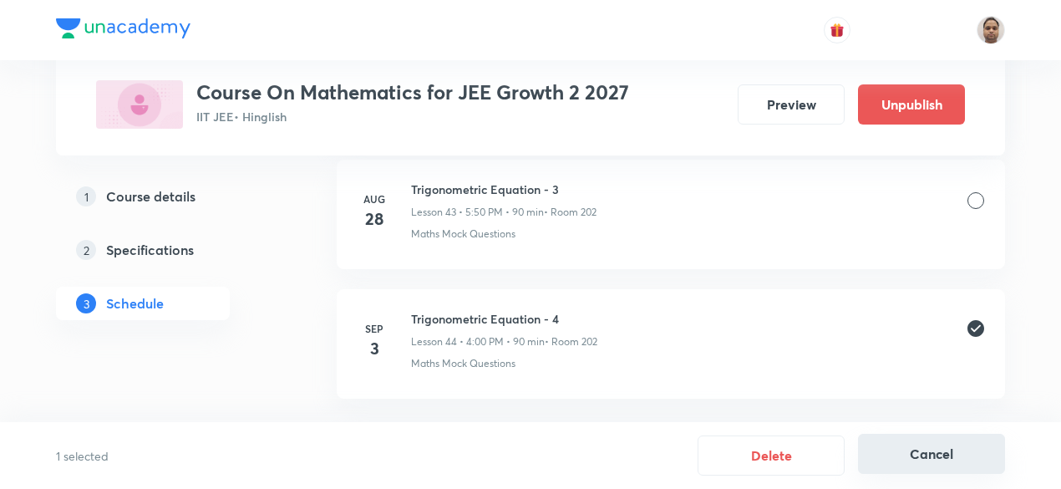
click at [926, 454] on button "Cancel" at bounding box center [931, 454] width 147 height 40
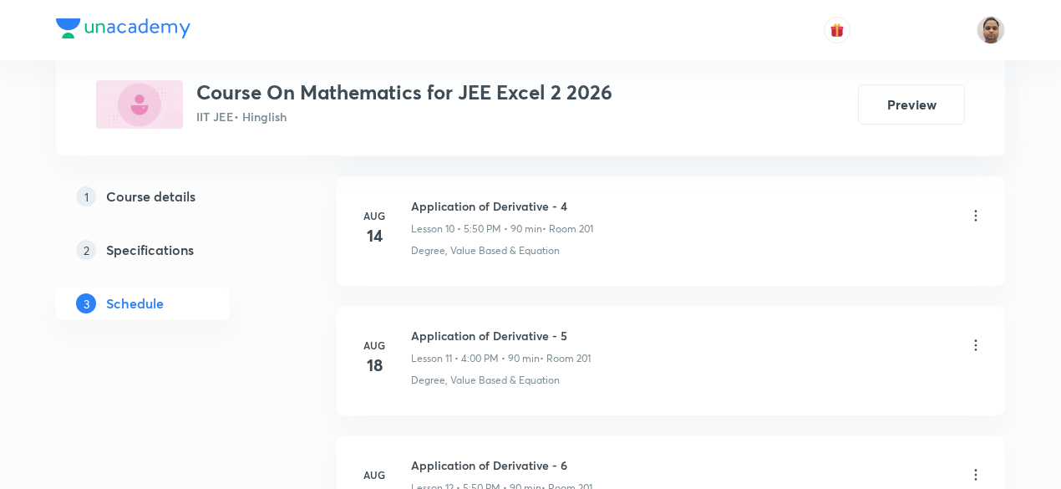
scroll to position [2653, 0]
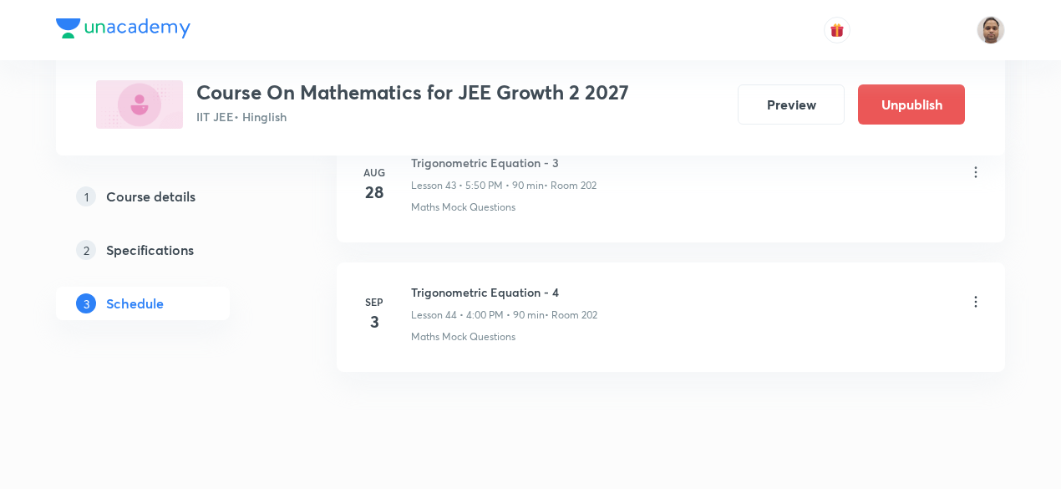
scroll to position [6523, 0]
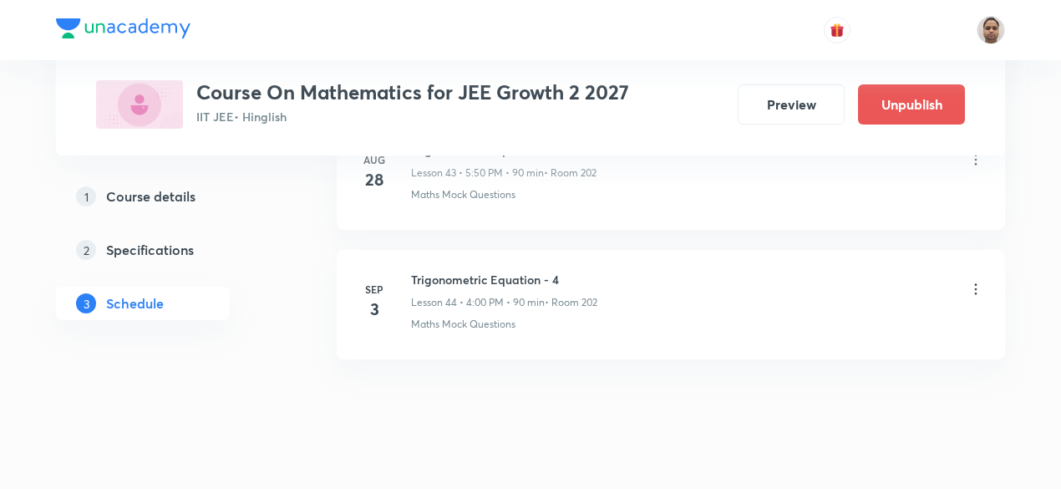
click at [975, 281] on icon at bounding box center [976, 289] width 17 height 17
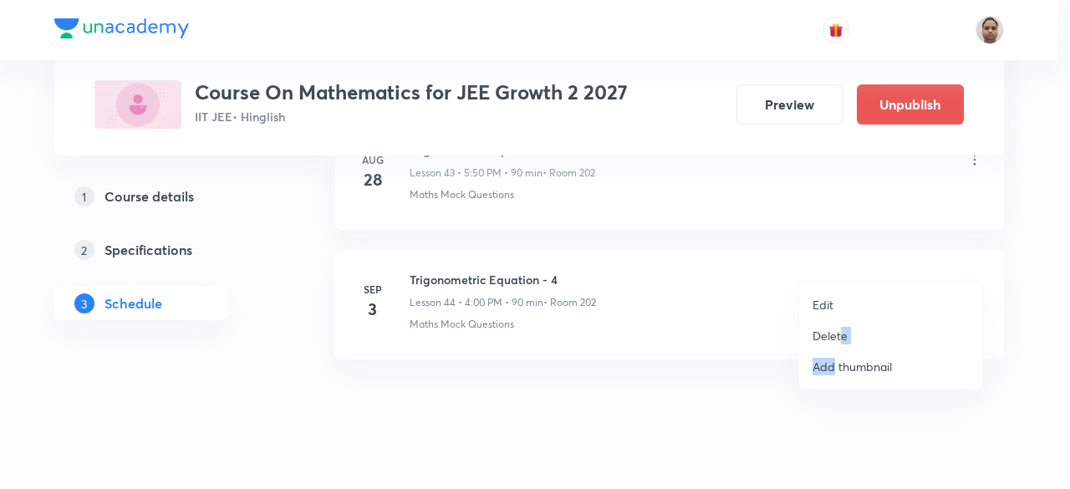
drag, startPoint x: 836, startPoint y: 360, endPoint x: 839, endPoint y: 338, distance: 22.0
click at [839, 338] on ul "Edit Delete Add thumbnail" at bounding box center [890, 335] width 183 height 106
click at [839, 338] on p "Delete" at bounding box center [829, 336] width 35 height 18
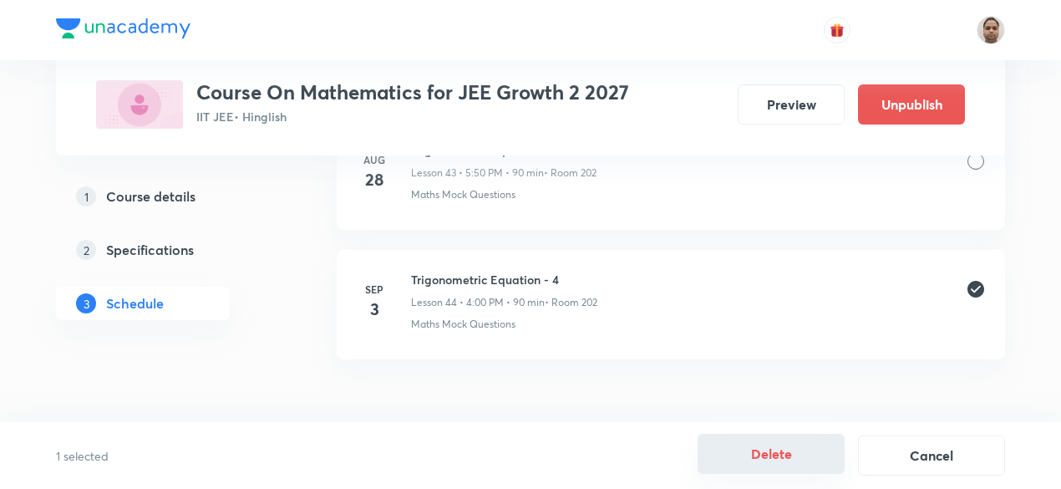
click at [781, 457] on button "Delete" at bounding box center [771, 454] width 147 height 40
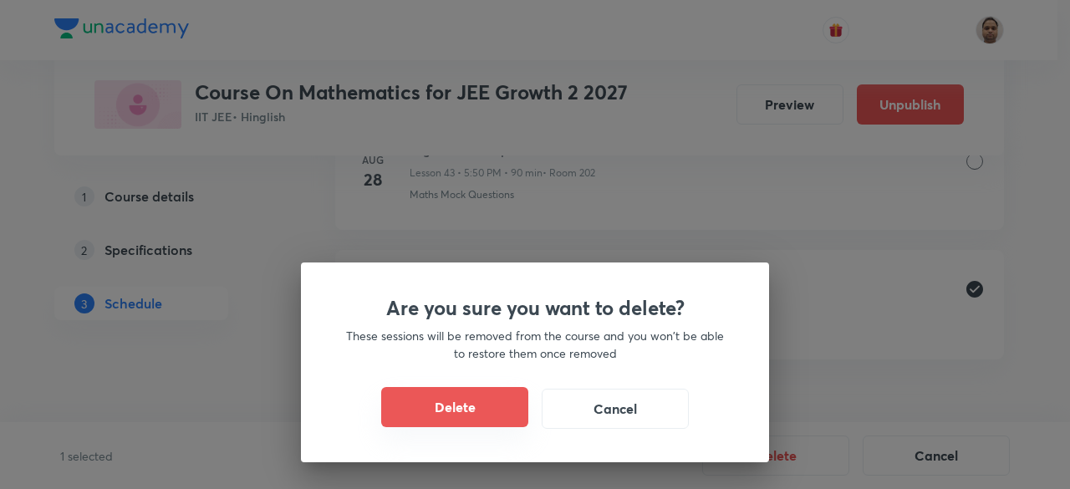
click at [498, 412] on button "Delete" at bounding box center [454, 407] width 147 height 40
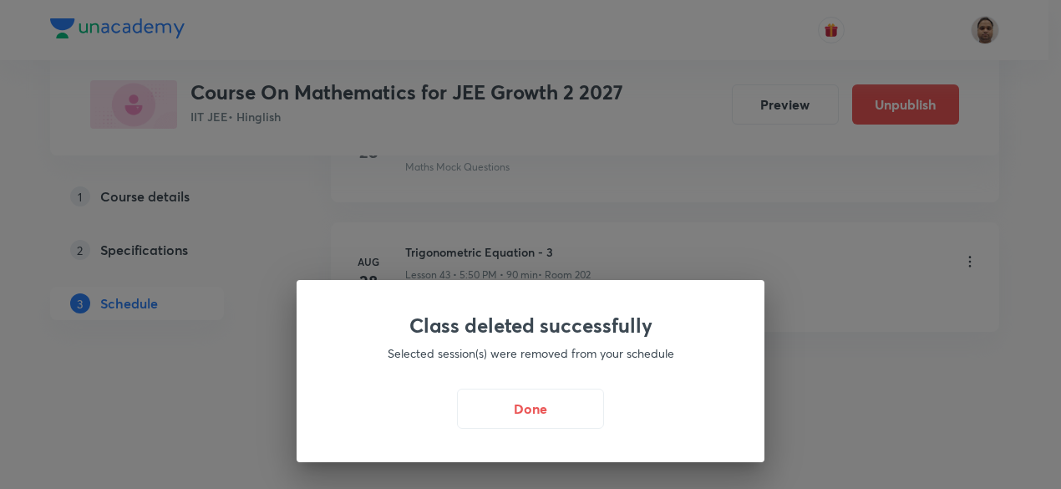
scroll to position [6394, 0]
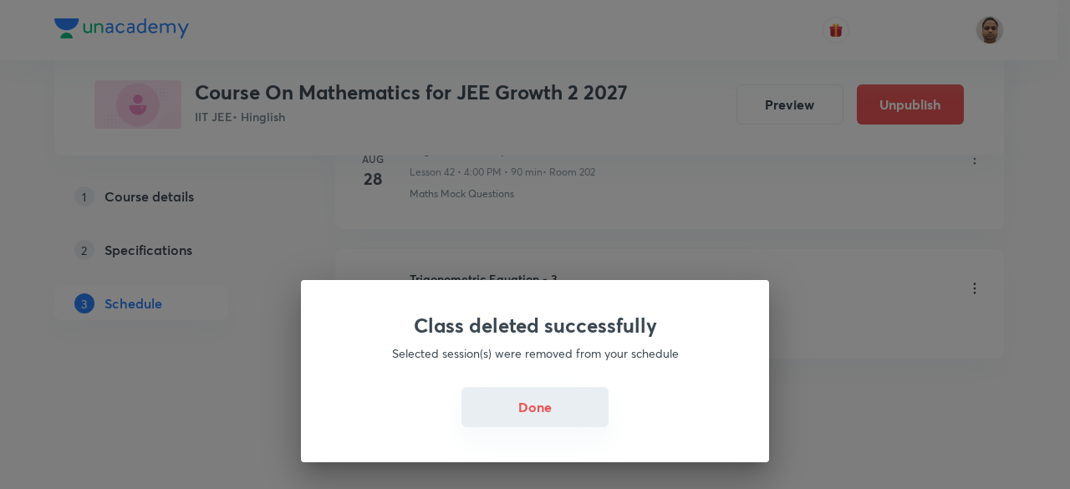
click at [534, 414] on button "Done" at bounding box center [534, 407] width 147 height 40
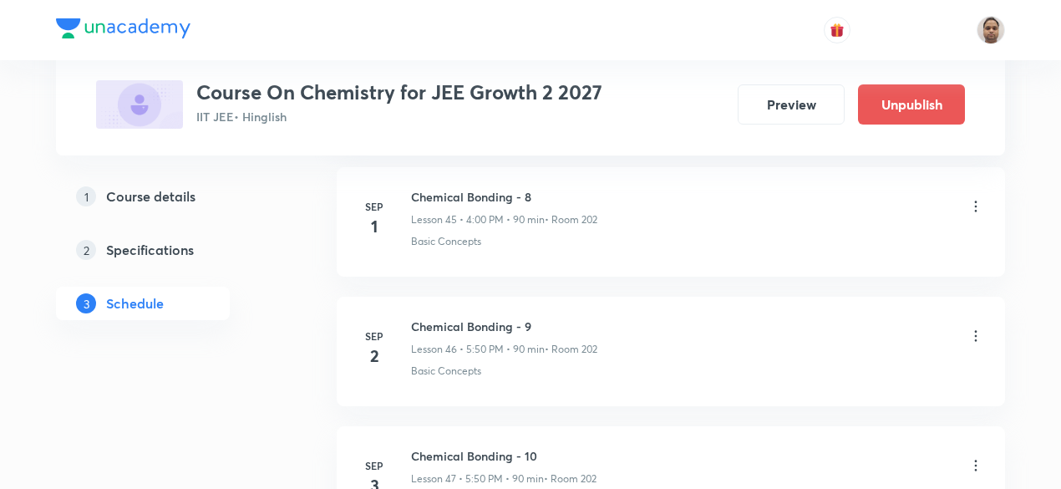
scroll to position [6910, 0]
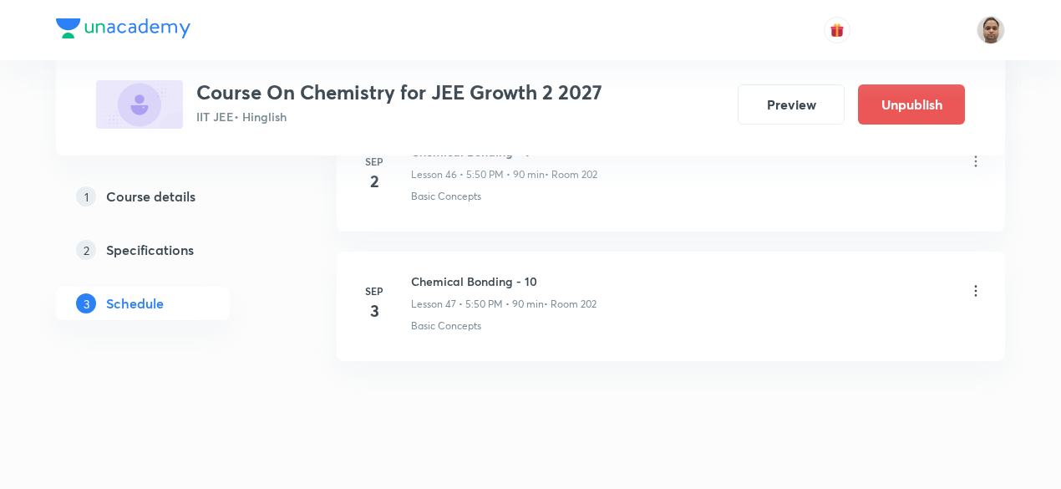
click at [976, 282] on icon at bounding box center [976, 290] width 17 height 17
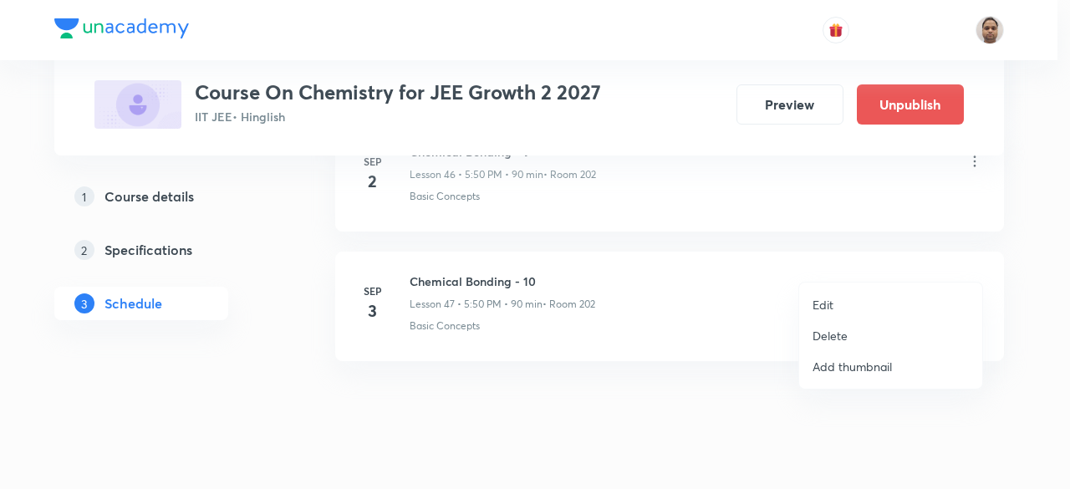
click at [873, 333] on li "Delete" at bounding box center [890, 335] width 183 height 31
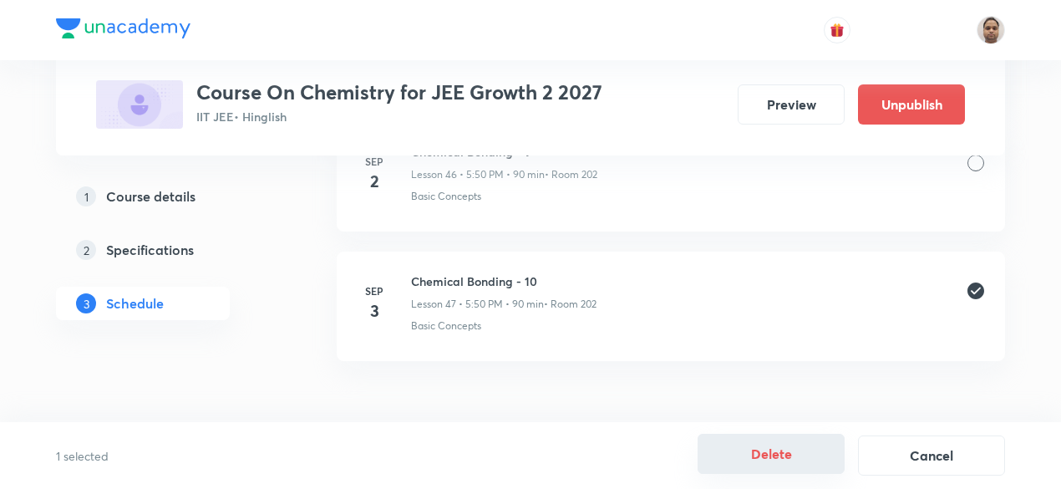
click at [816, 443] on button "Delete" at bounding box center [771, 454] width 147 height 40
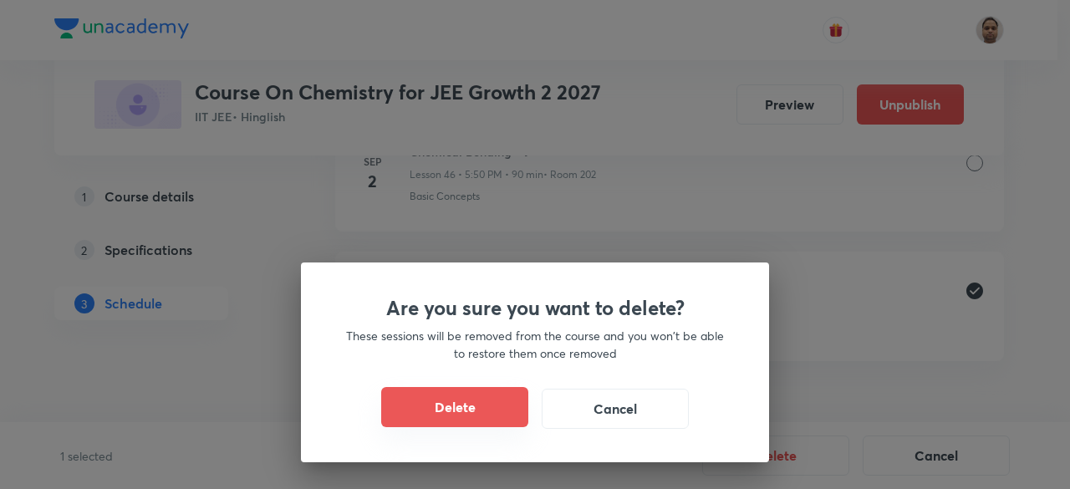
click at [493, 395] on button "Delete" at bounding box center [454, 407] width 147 height 40
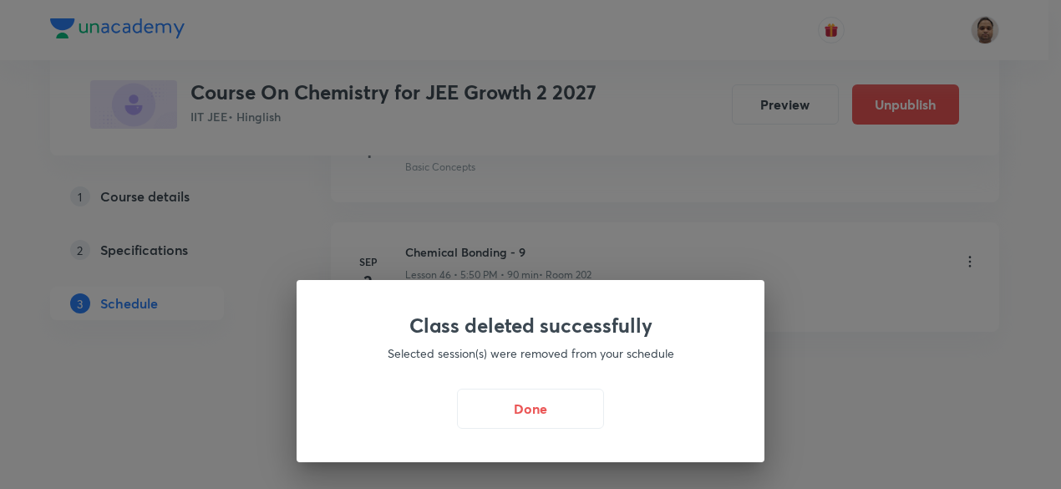
scroll to position [6781, 0]
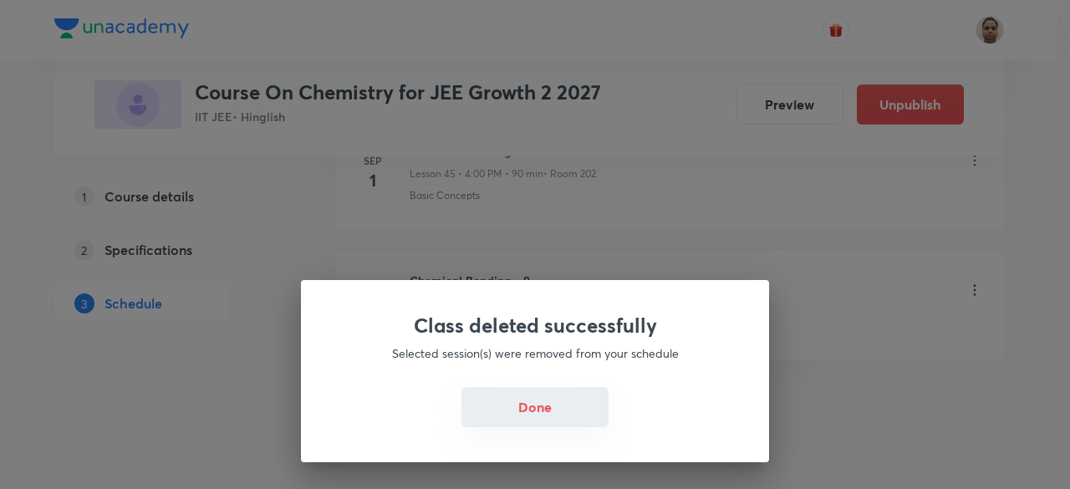
click at [500, 420] on button "Done" at bounding box center [534, 407] width 147 height 40
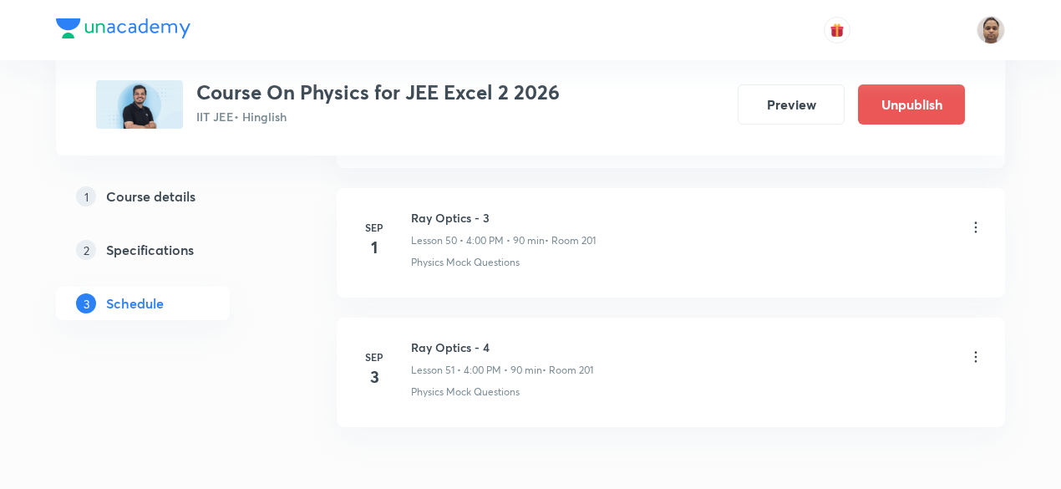
scroll to position [7364, 0]
click at [974, 346] on icon at bounding box center [976, 354] width 17 height 17
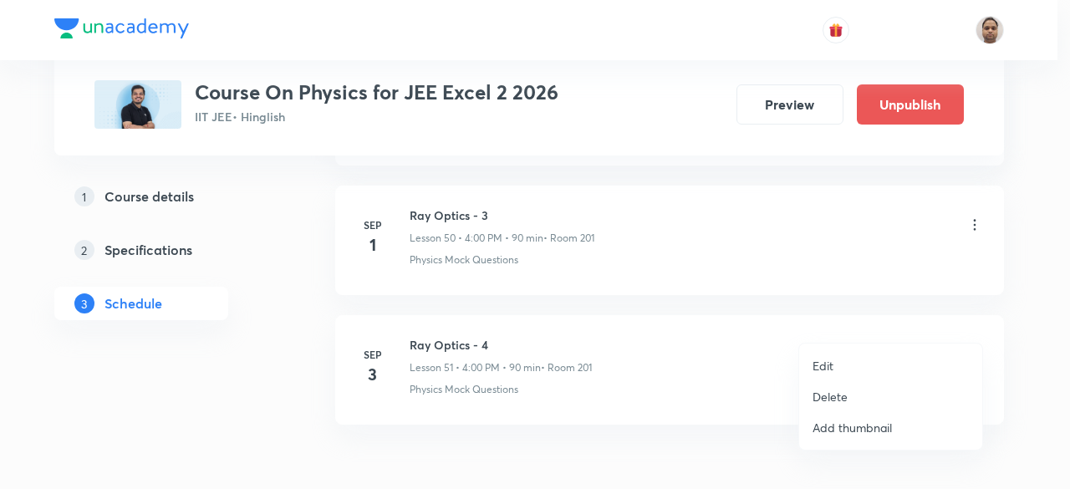
click at [844, 396] on p "Delete" at bounding box center [829, 397] width 35 height 18
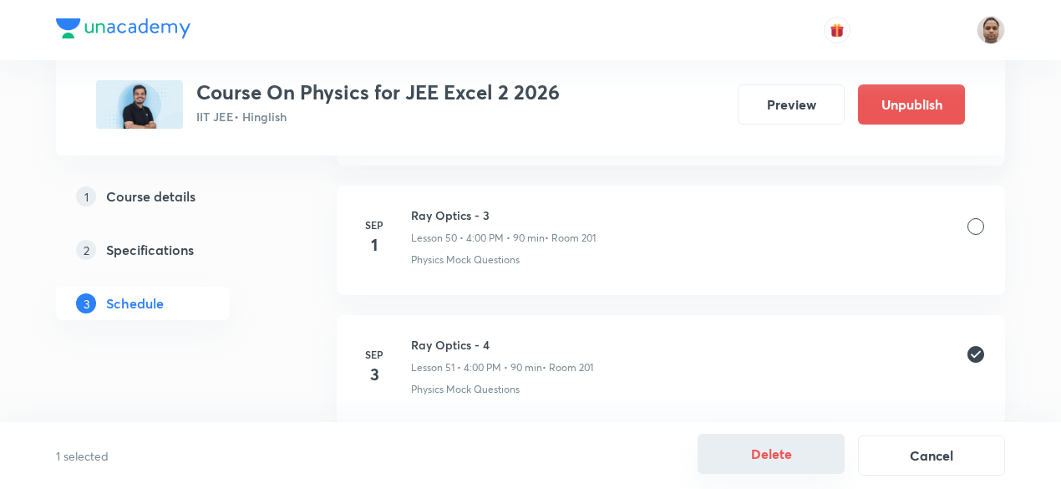
click at [760, 449] on button "Delete" at bounding box center [771, 454] width 147 height 40
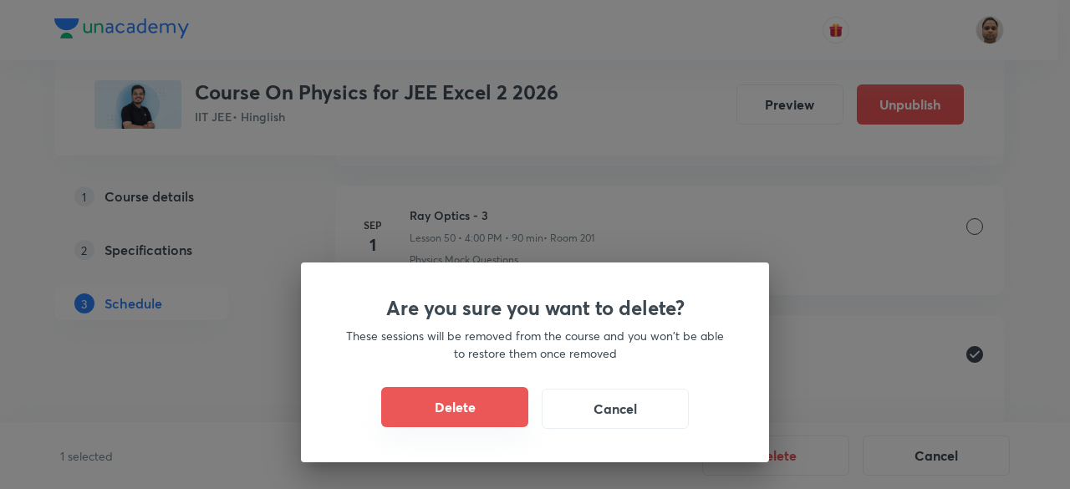
drag, startPoint x: 468, startPoint y: 389, endPoint x: 467, endPoint y: 399, distance: 10.1
click at [467, 399] on button "Delete" at bounding box center [454, 407] width 147 height 40
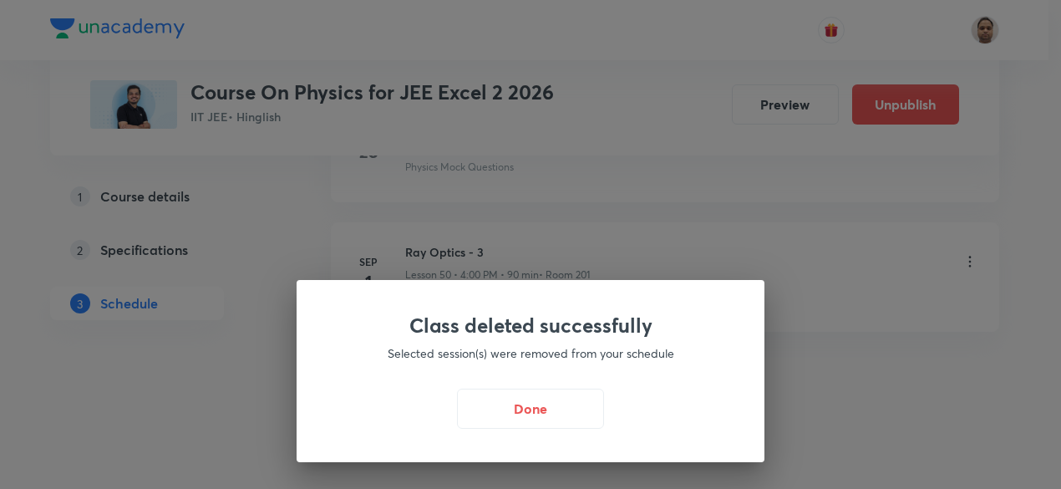
scroll to position [7297, 0]
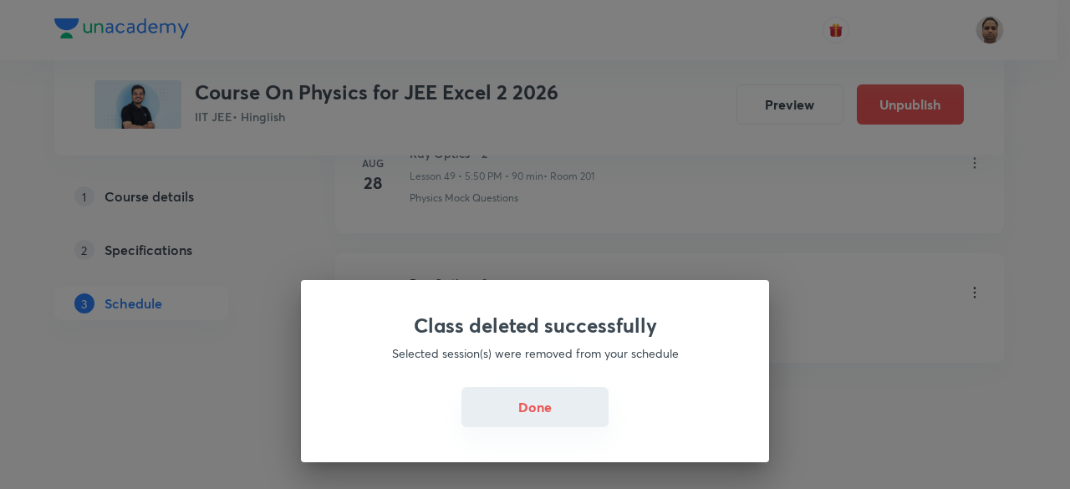
click at [557, 394] on button "Done" at bounding box center [534, 407] width 147 height 40
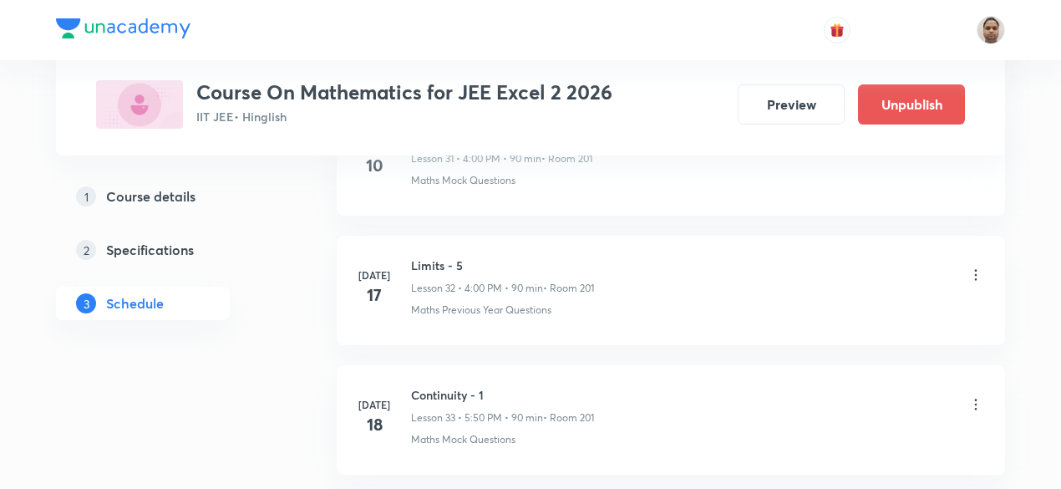
scroll to position [5362, 0]
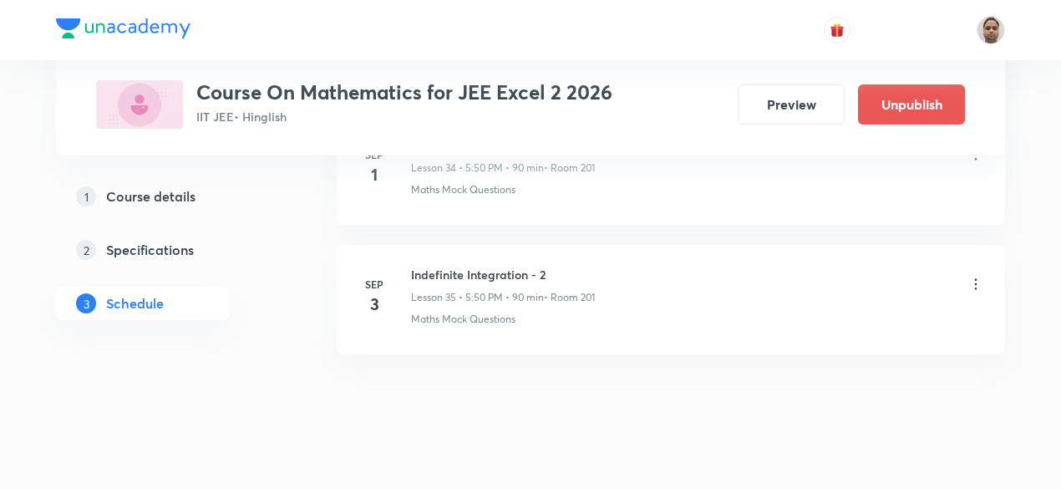
click at [976, 276] on icon at bounding box center [976, 284] width 17 height 17
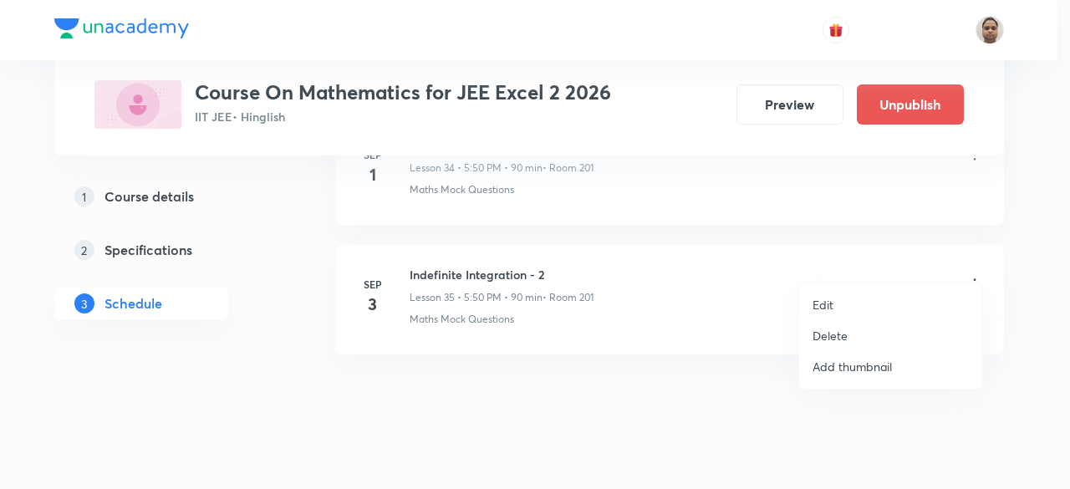
click at [880, 328] on li "Delete" at bounding box center [890, 335] width 183 height 31
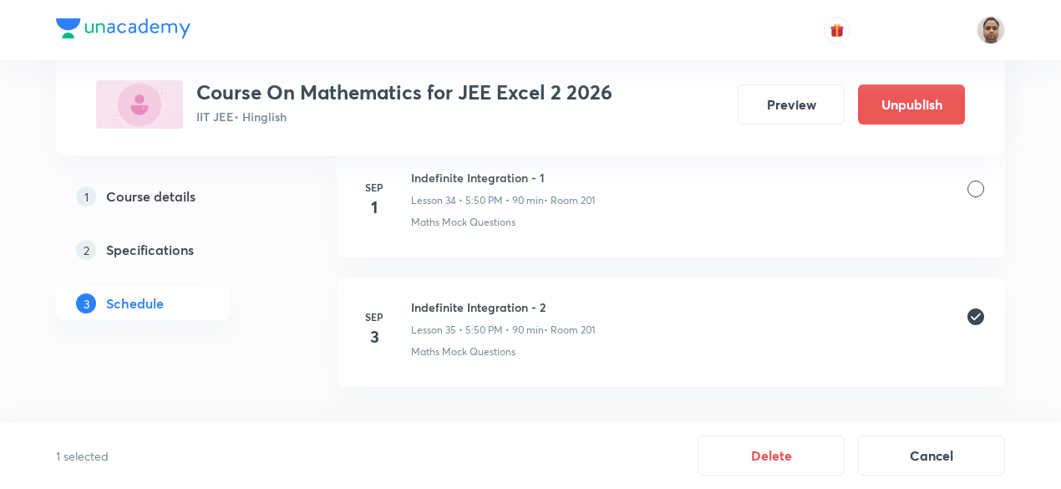
scroll to position [5334, 0]
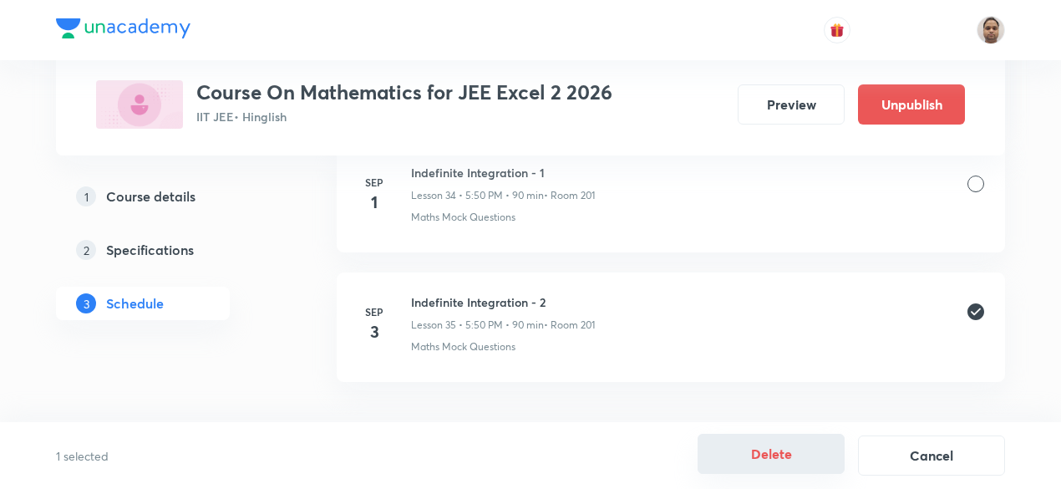
click at [802, 454] on button "Delete" at bounding box center [771, 454] width 147 height 40
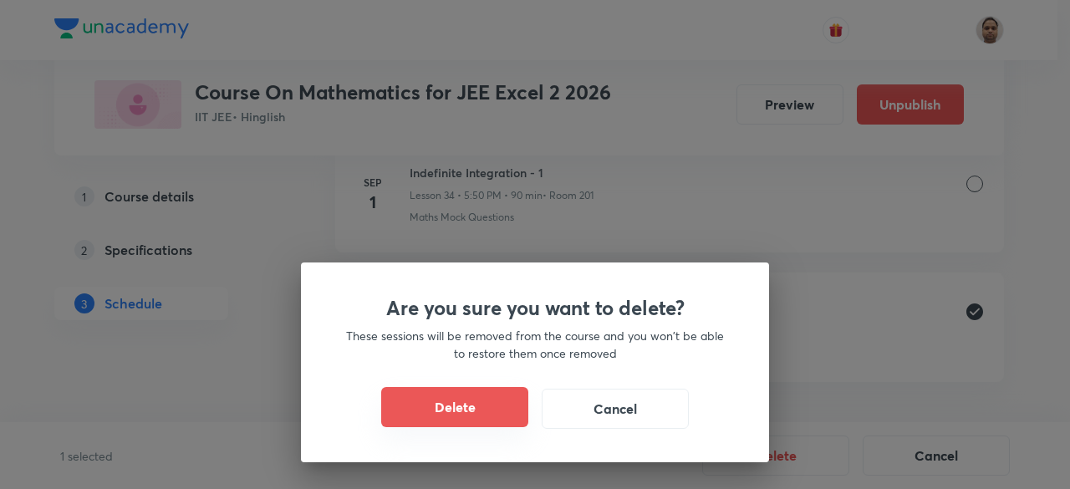
click at [482, 409] on button "Delete" at bounding box center [454, 407] width 147 height 40
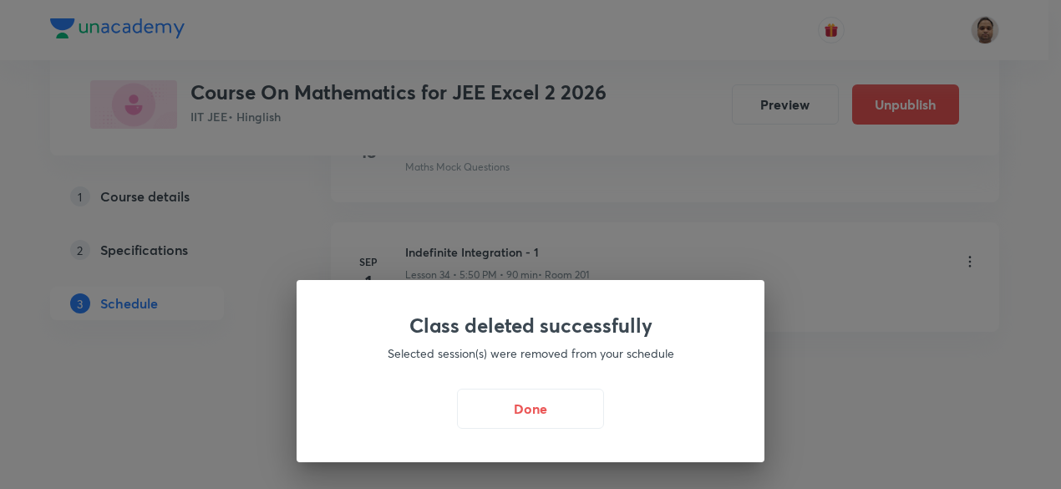
scroll to position [5233, 0]
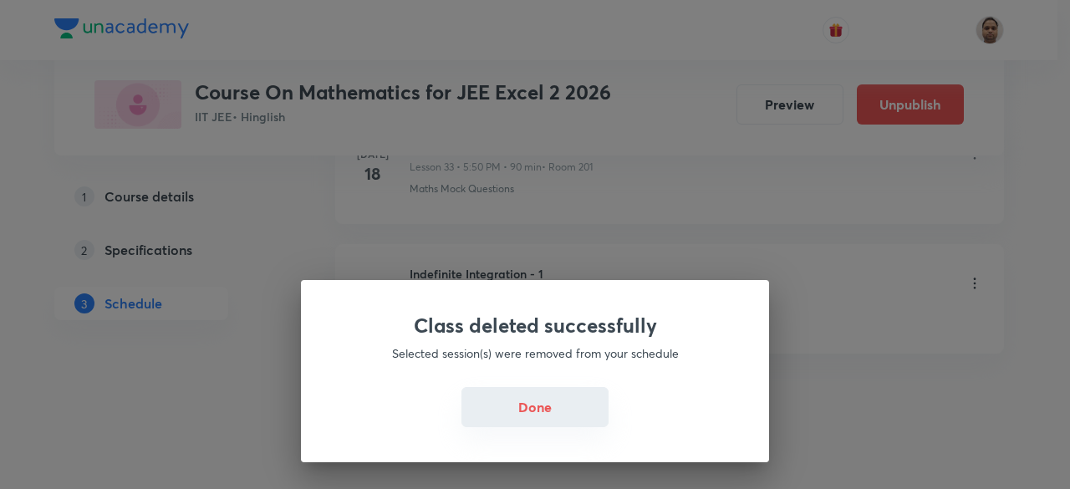
click at [543, 404] on button "Done" at bounding box center [534, 407] width 147 height 40
